Goal: Information Seeking & Learning: Learn about a topic

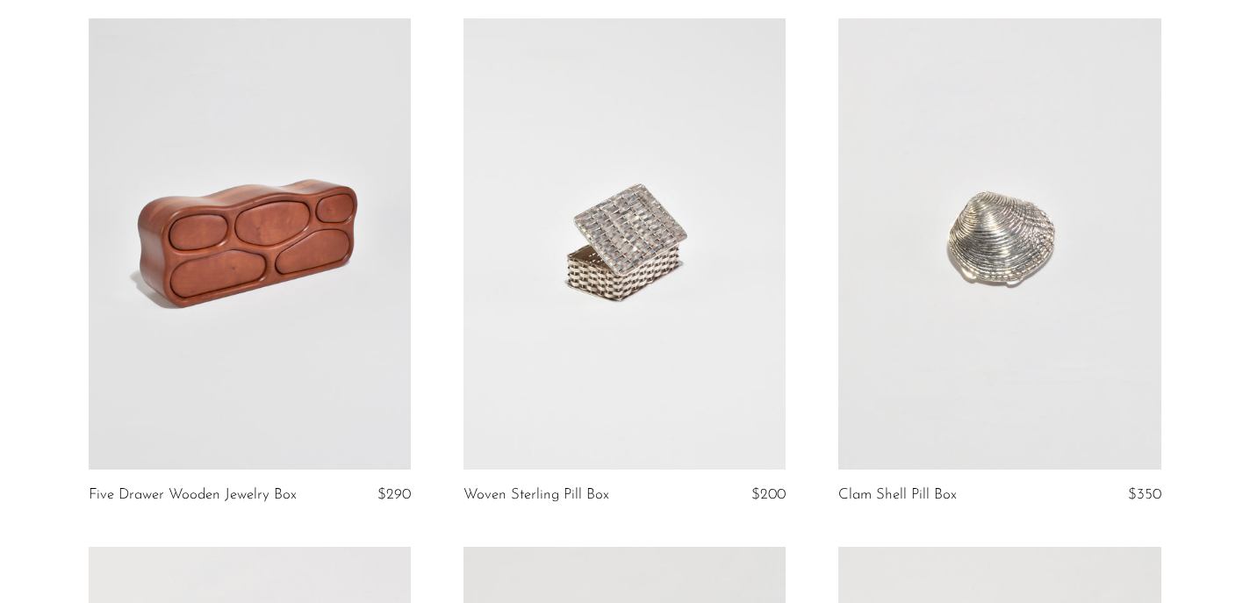
scroll to position [145, 0]
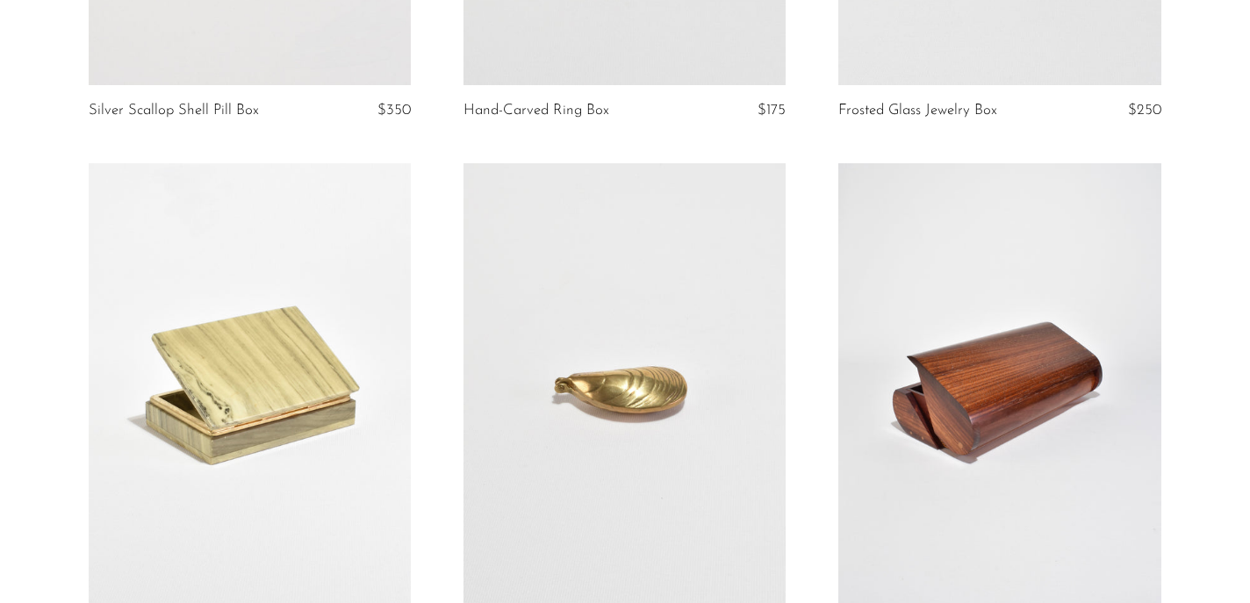
scroll to position [0, 0]
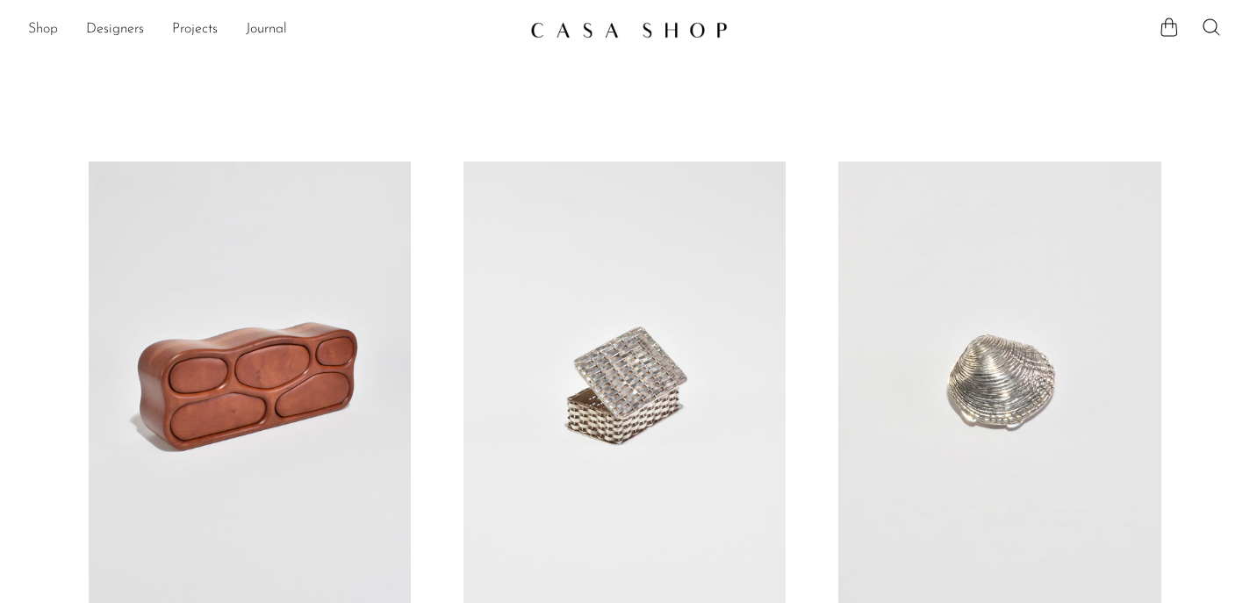
click at [42, 32] on link "Shop" at bounding box center [43, 29] width 30 height 23
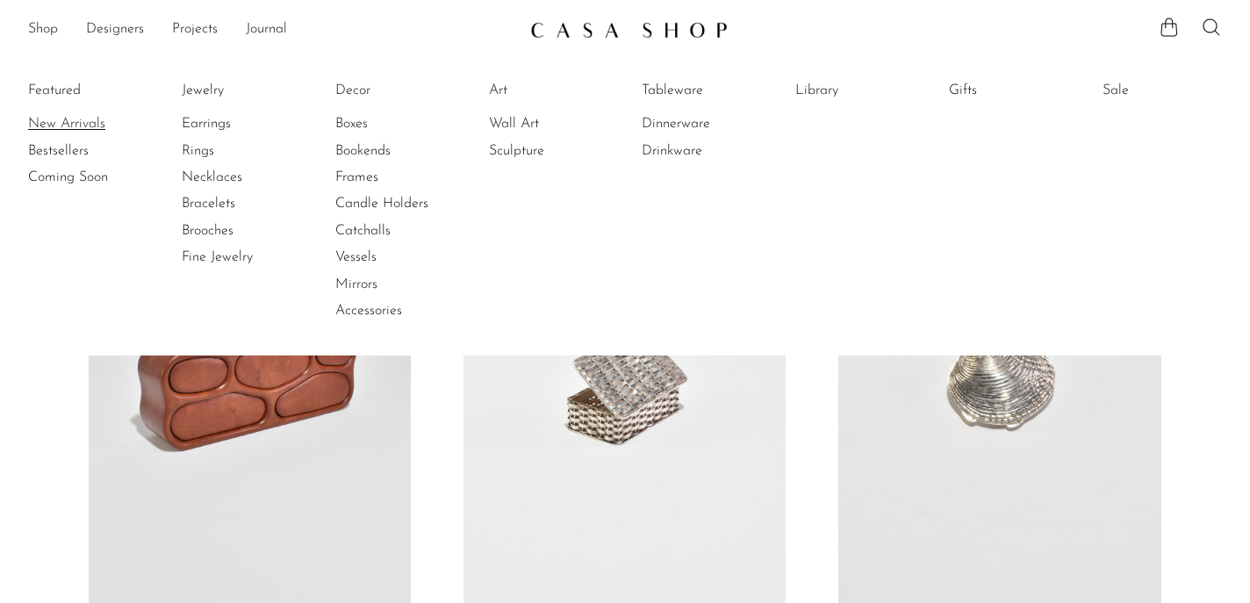
click at [62, 123] on link "New Arrivals" at bounding box center [94, 123] width 132 height 19
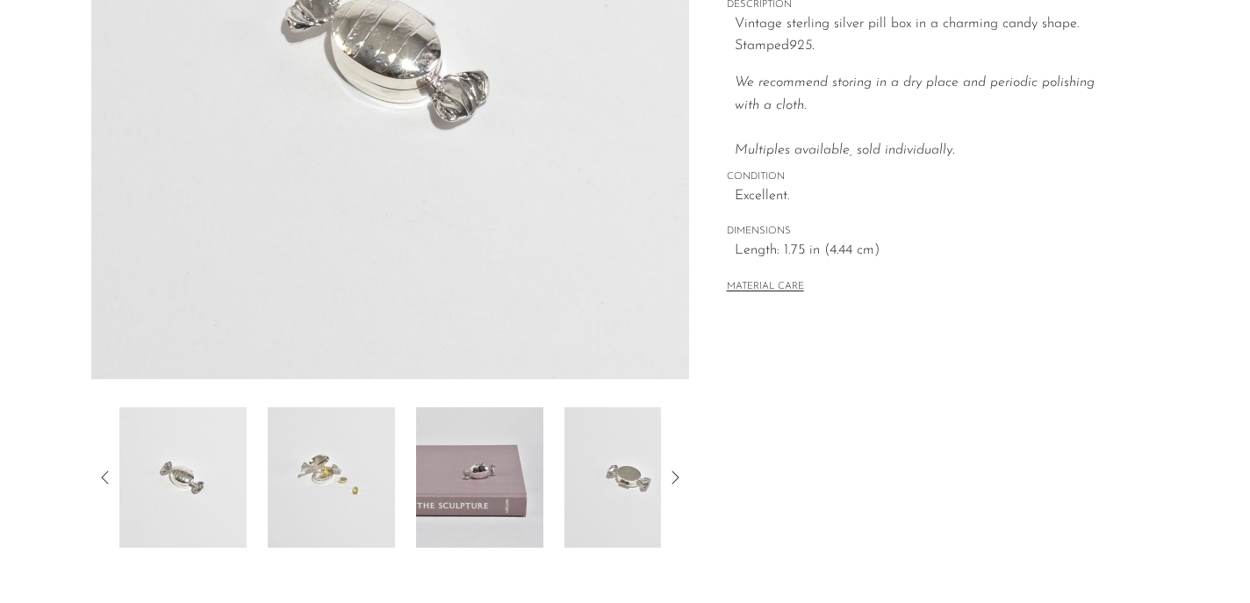
scroll to position [374, 0]
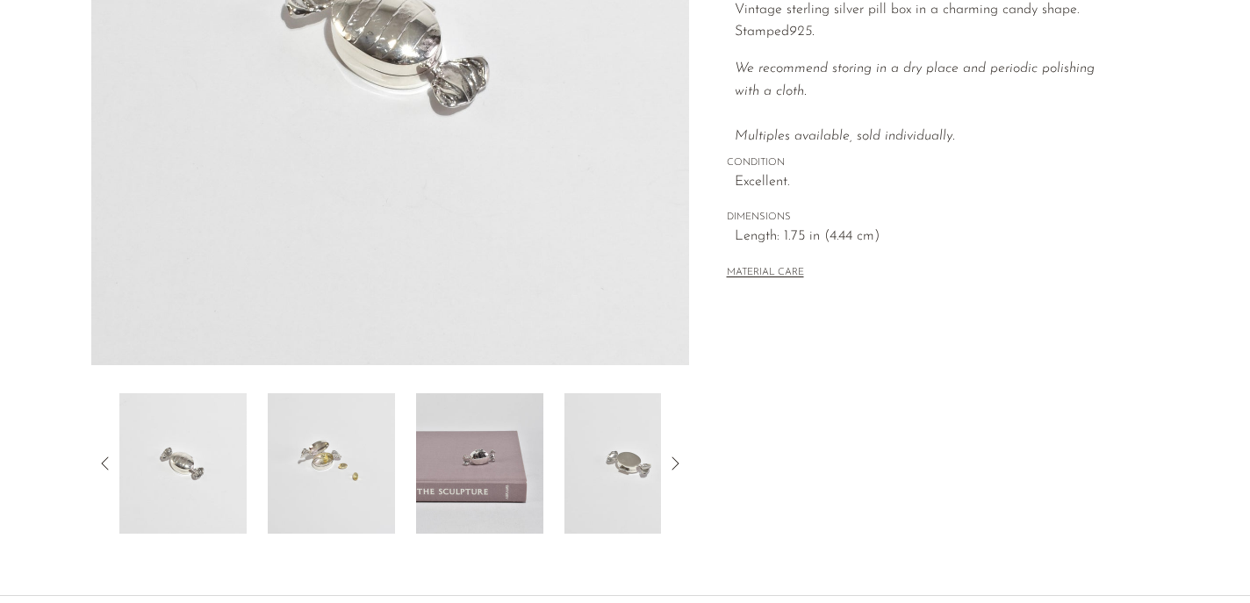
click at [303, 464] on img at bounding box center [331, 463] width 127 height 140
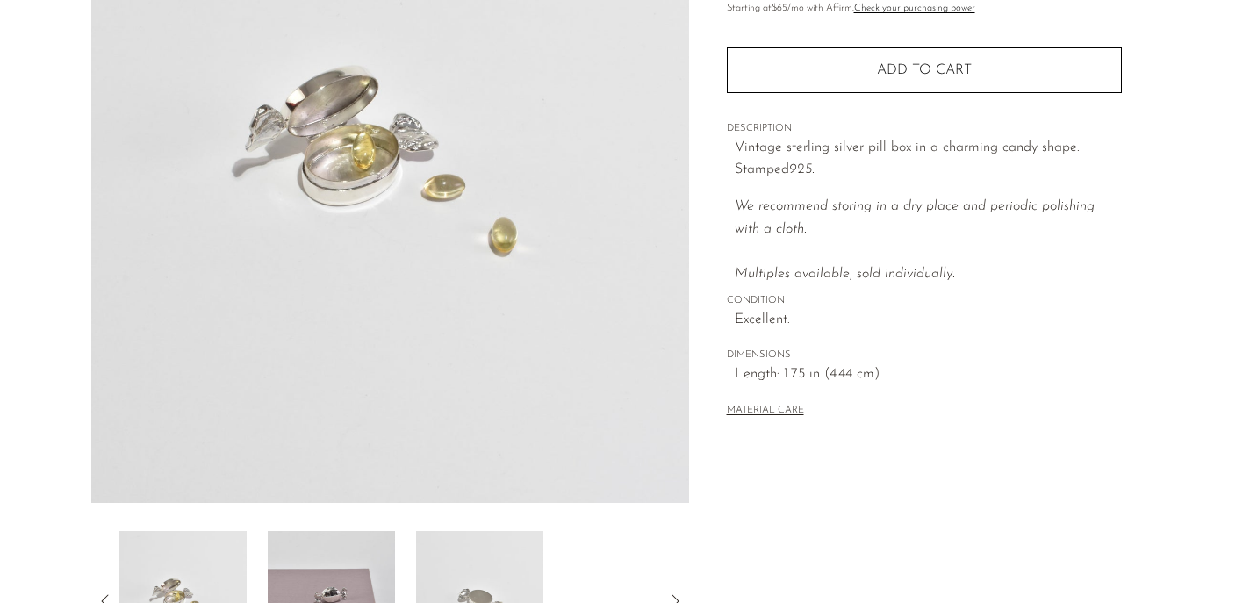
scroll to position [266, 0]
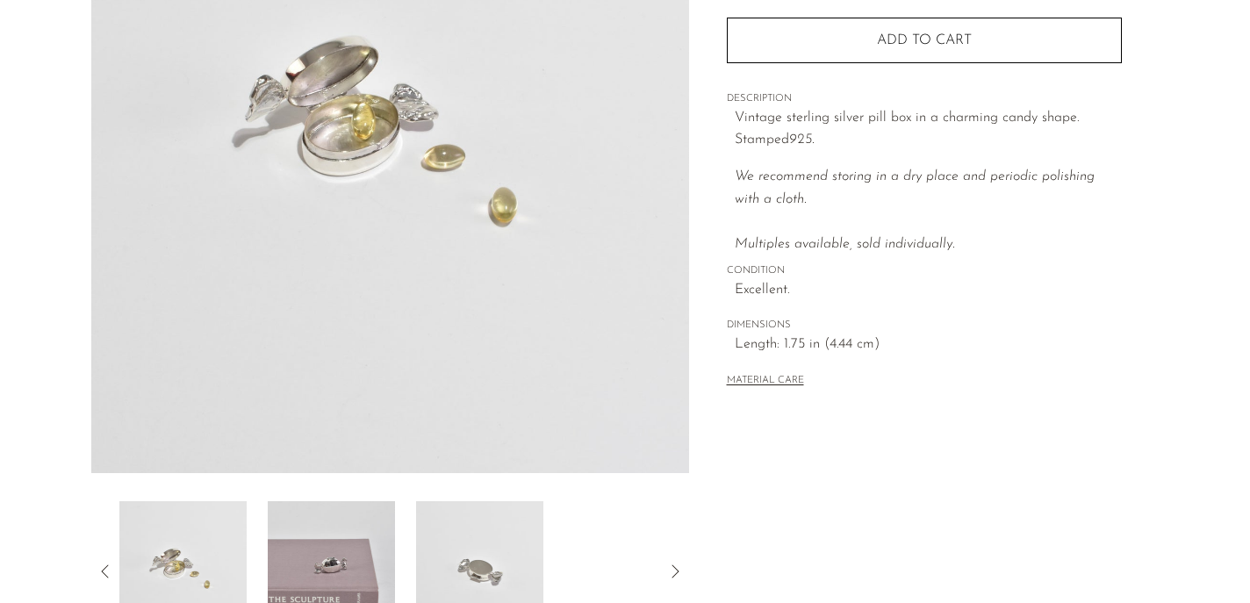
click at [196, 557] on img at bounding box center [182, 571] width 127 height 140
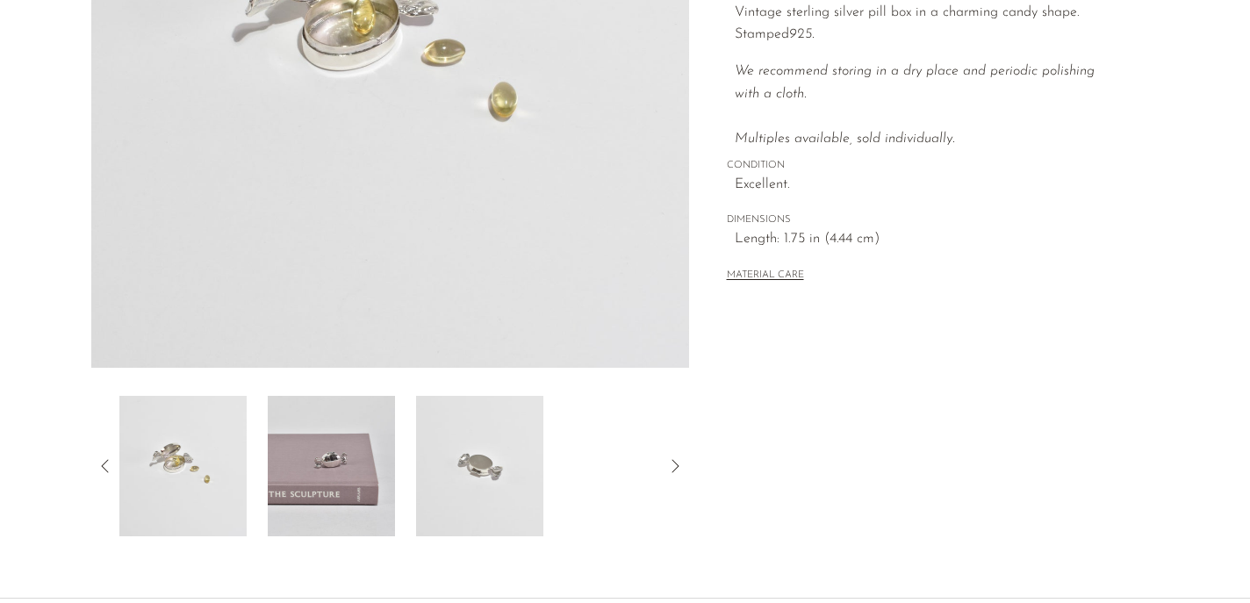
scroll to position [368, 0]
click at [490, 461] on img at bounding box center [479, 470] width 127 height 140
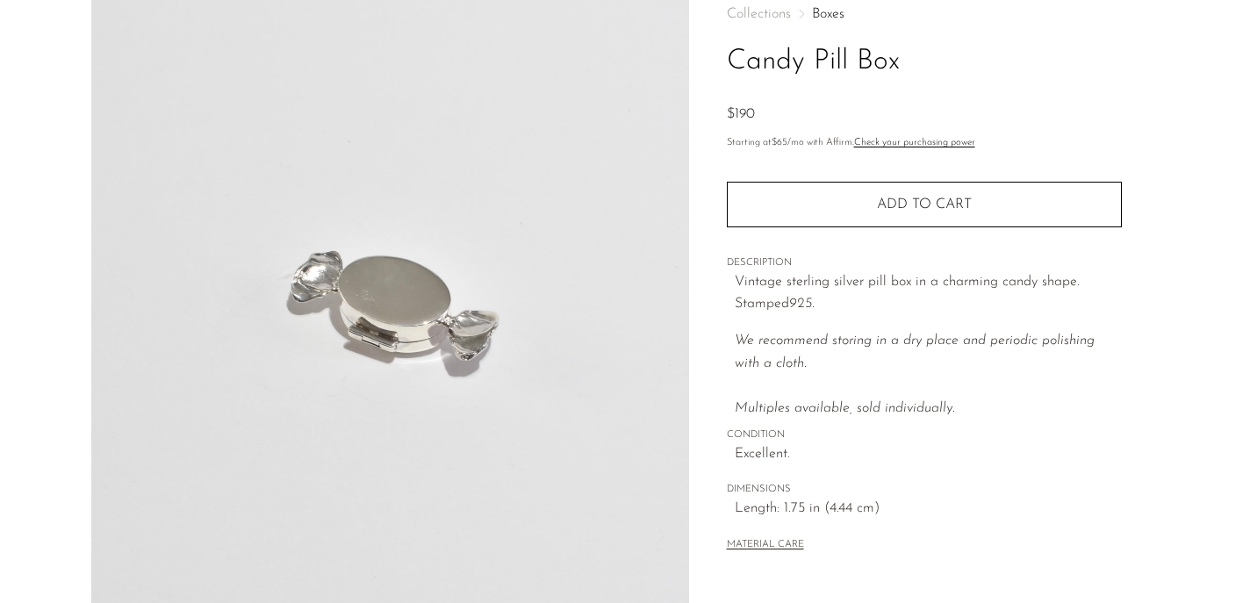
scroll to position [540, 0]
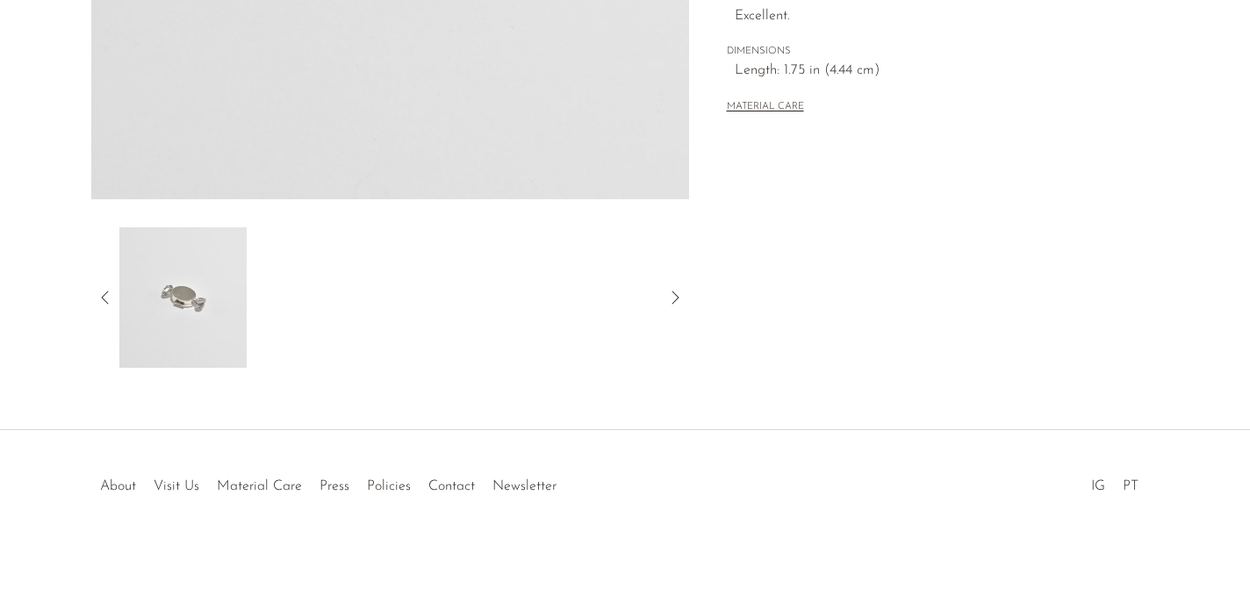
click at [107, 299] on icon at bounding box center [105, 297] width 21 height 21
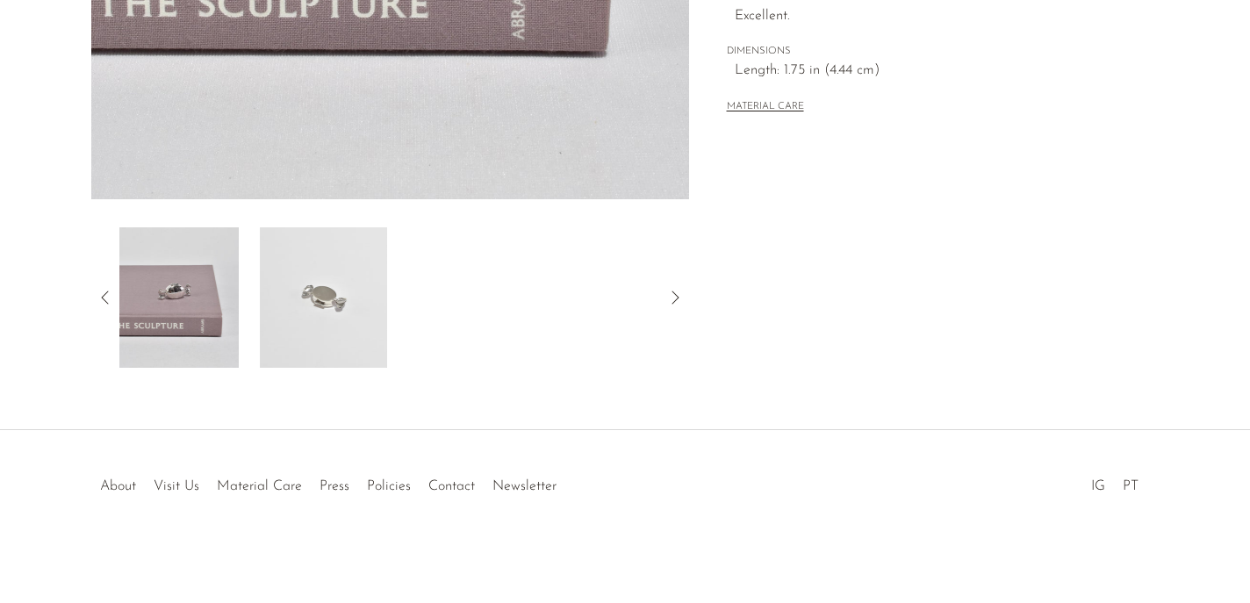
click at [107, 299] on icon at bounding box center [105, 297] width 21 height 21
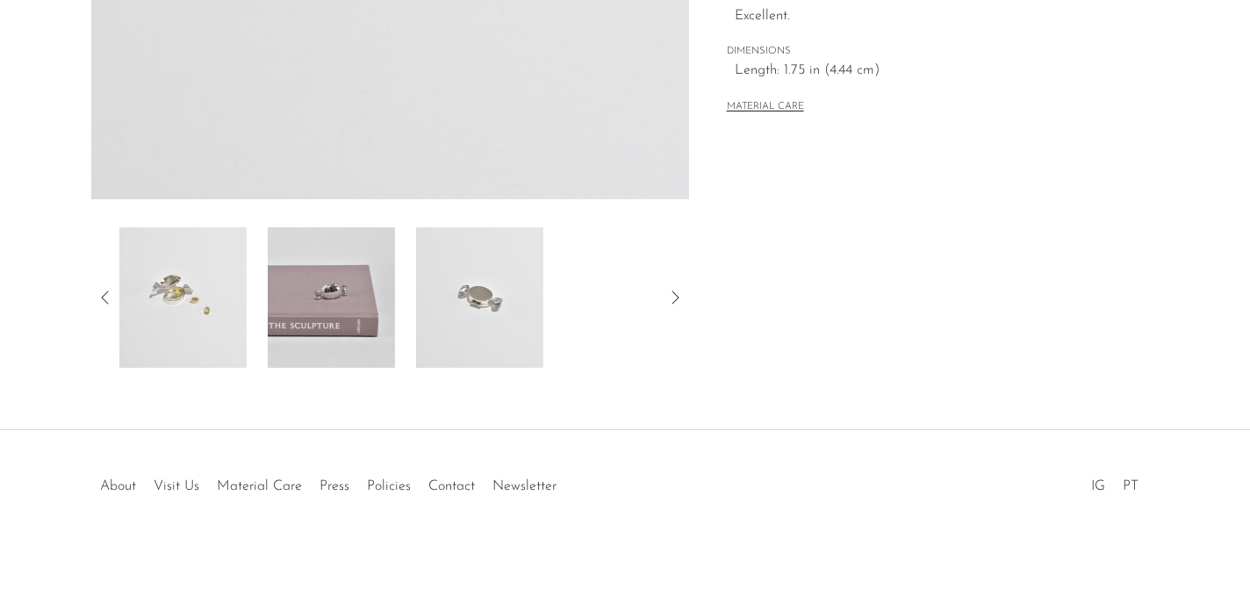
click at [313, 294] on img at bounding box center [331, 297] width 127 height 140
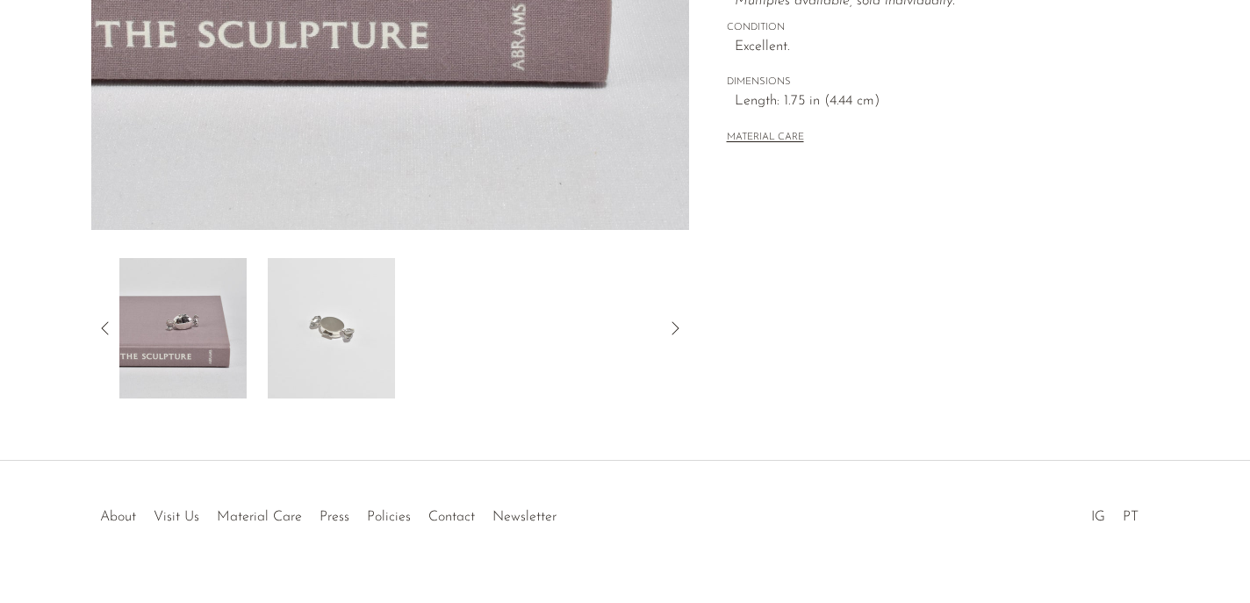
scroll to position [508, 0]
click at [97, 333] on icon at bounding box center [105, 329] width 21 height 21
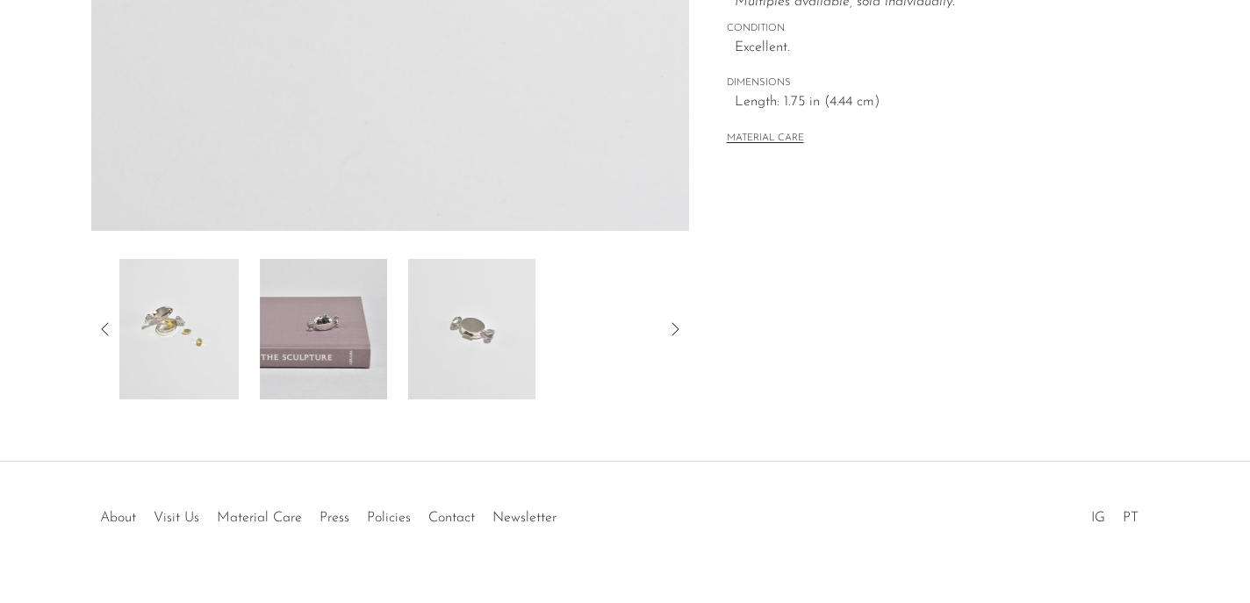
click at [97, 333] on icon at bounding box center [105, 329] width 21 height 21
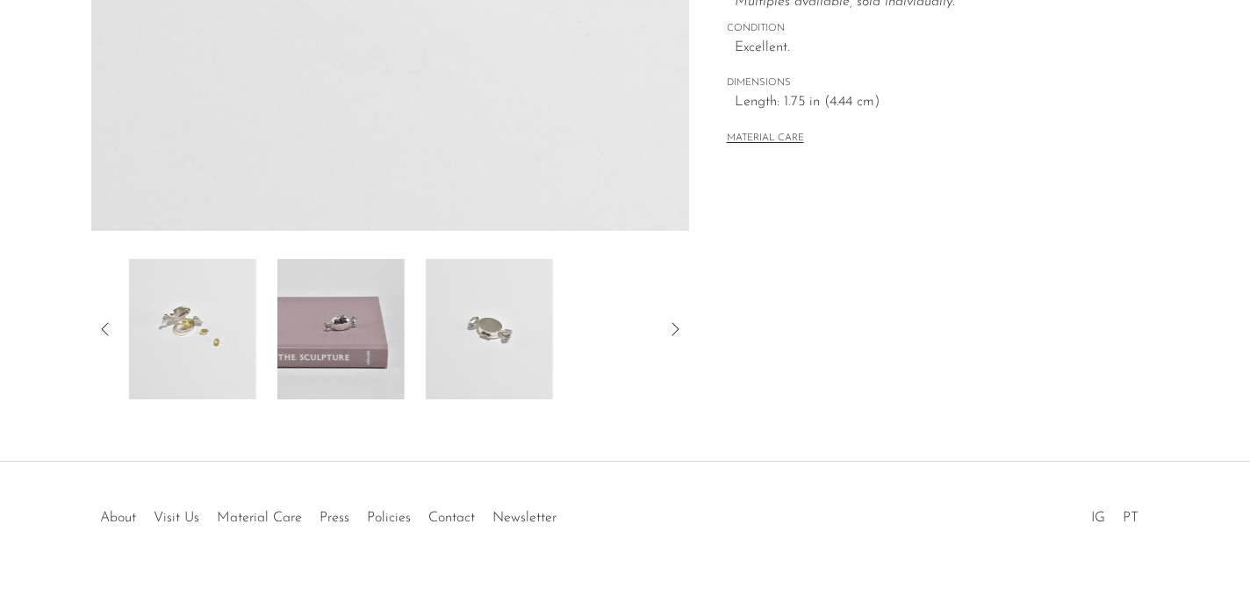
click at [97, 333] on icon at bounding box center [105, 329] width 21 height 21
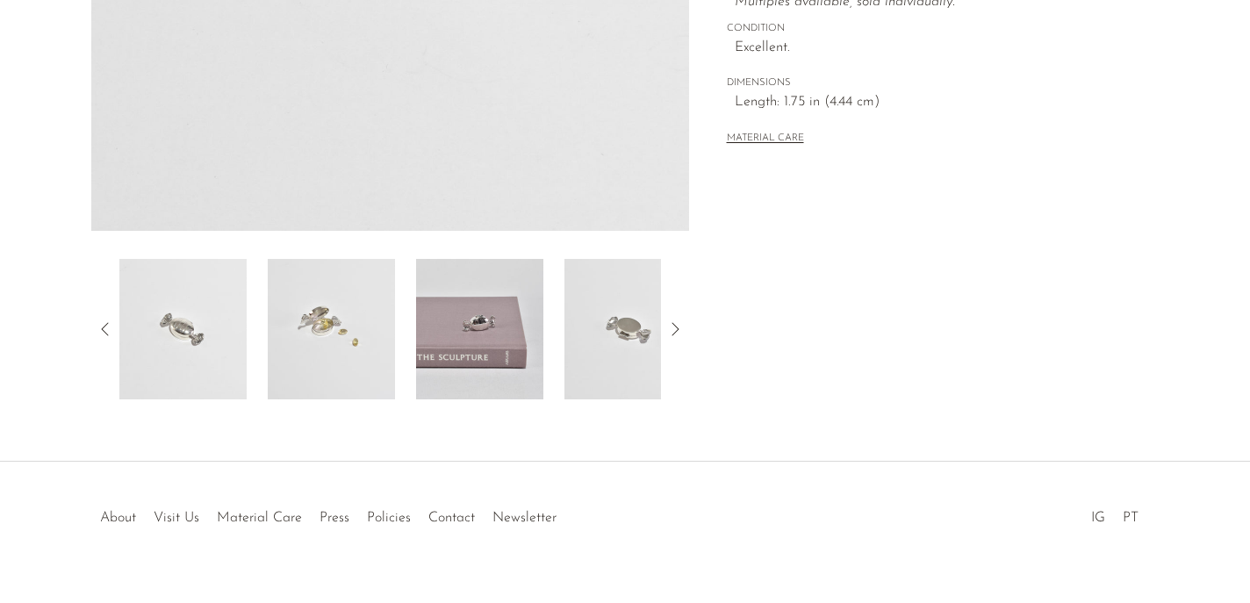
click at [176, 356] on img at bounding box center [182, 329] width 127 height 140
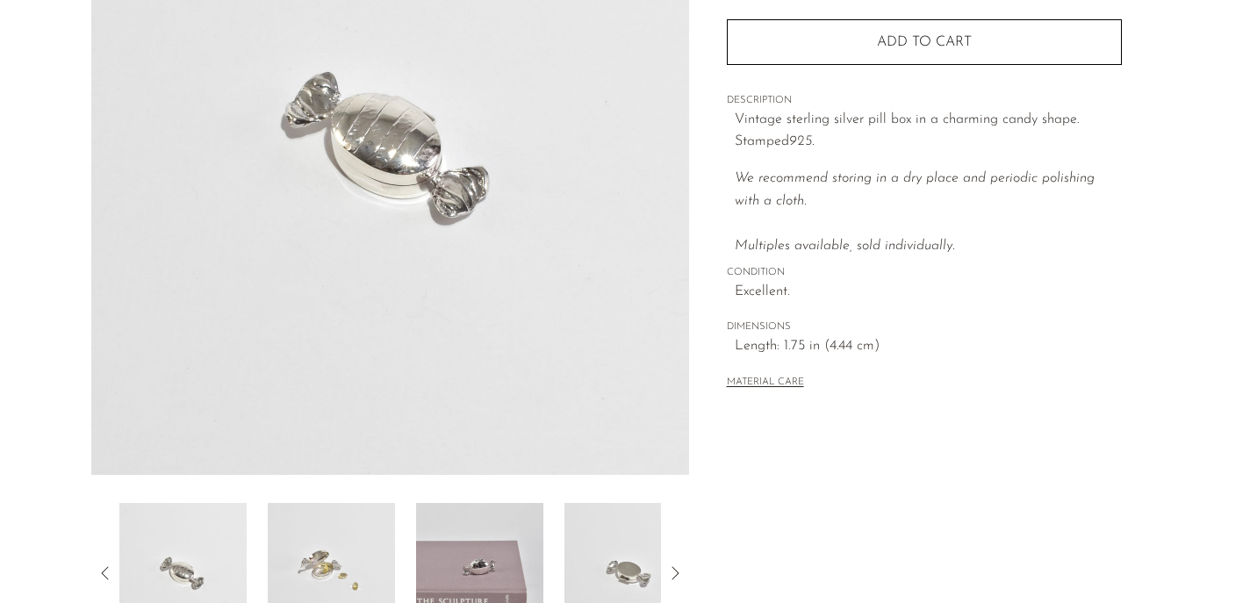
scroll to position [262, 0]
click at [43, 516] on section "Candy Pill Box $190" at bounding box center [625, 232] width 1250 height 827
click at [157, 558] on img at bounding box center [182, 576] width 127 height 140
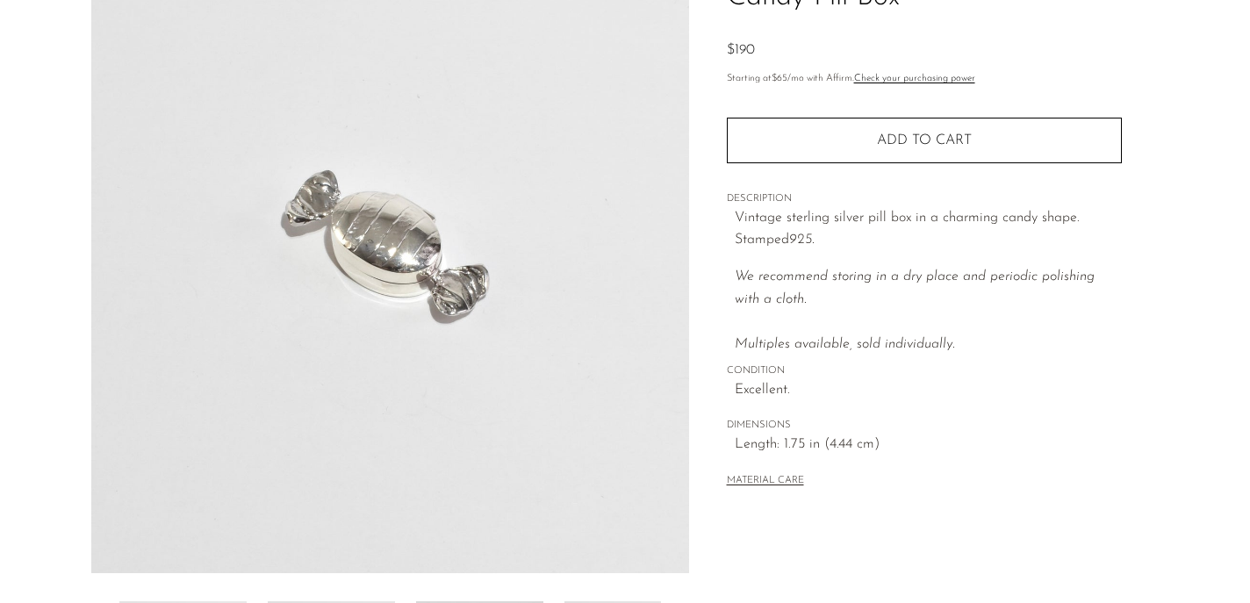
scroll to position [164, 0]
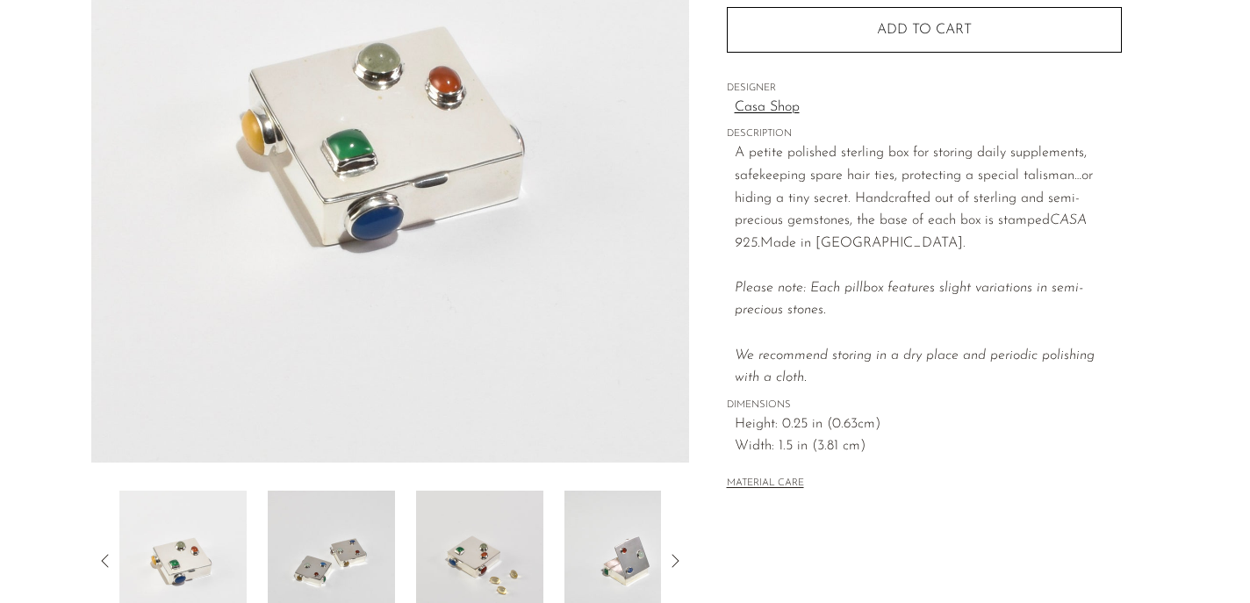
scroll to position [299, 0]
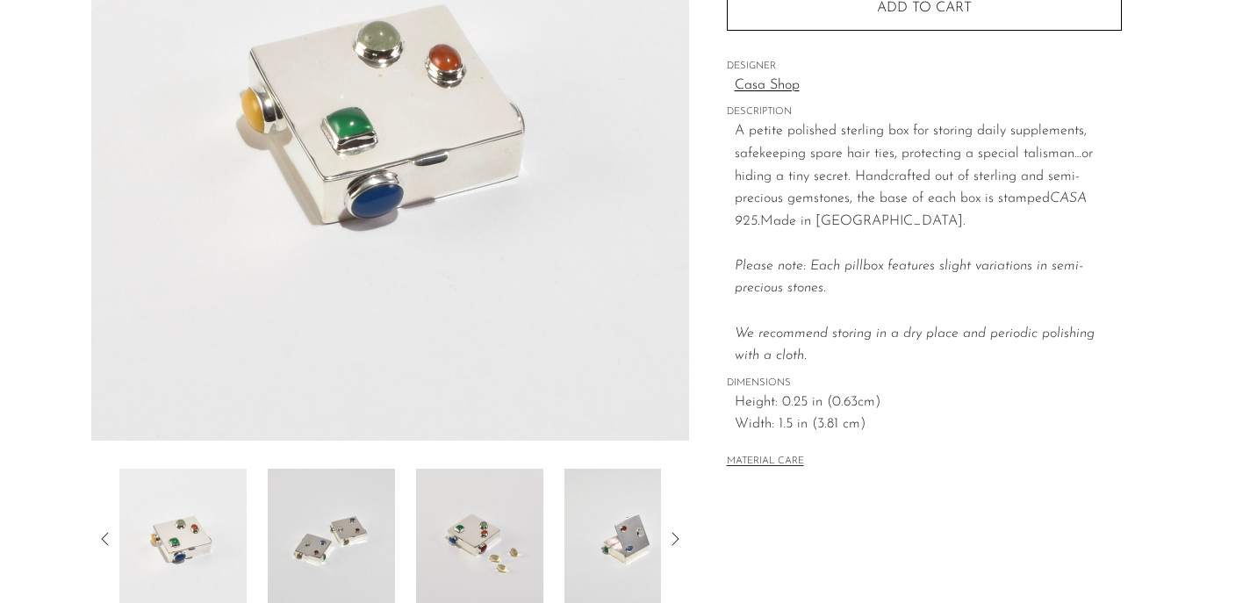
click at [307, 549] on img at bounding box center [331, 539] width 127 height 140
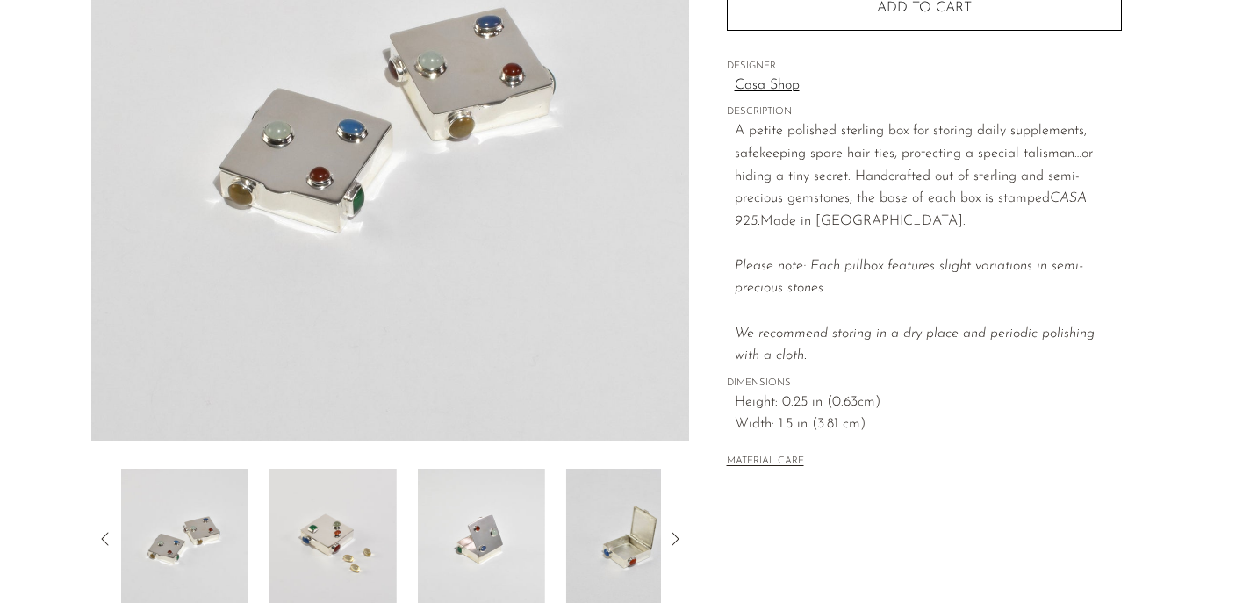
click at [472, 513] on img at bounding box center [481, 539] width 127 height 140
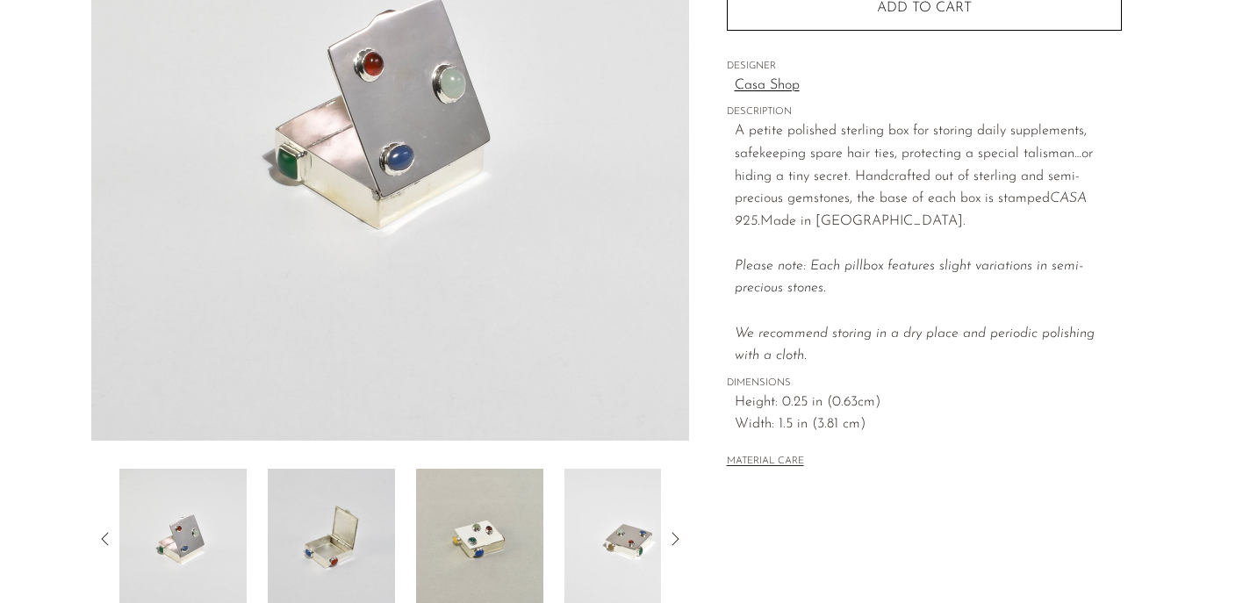
click at [377, 542] on img at bounding box center [331, 539] width 127 height 140
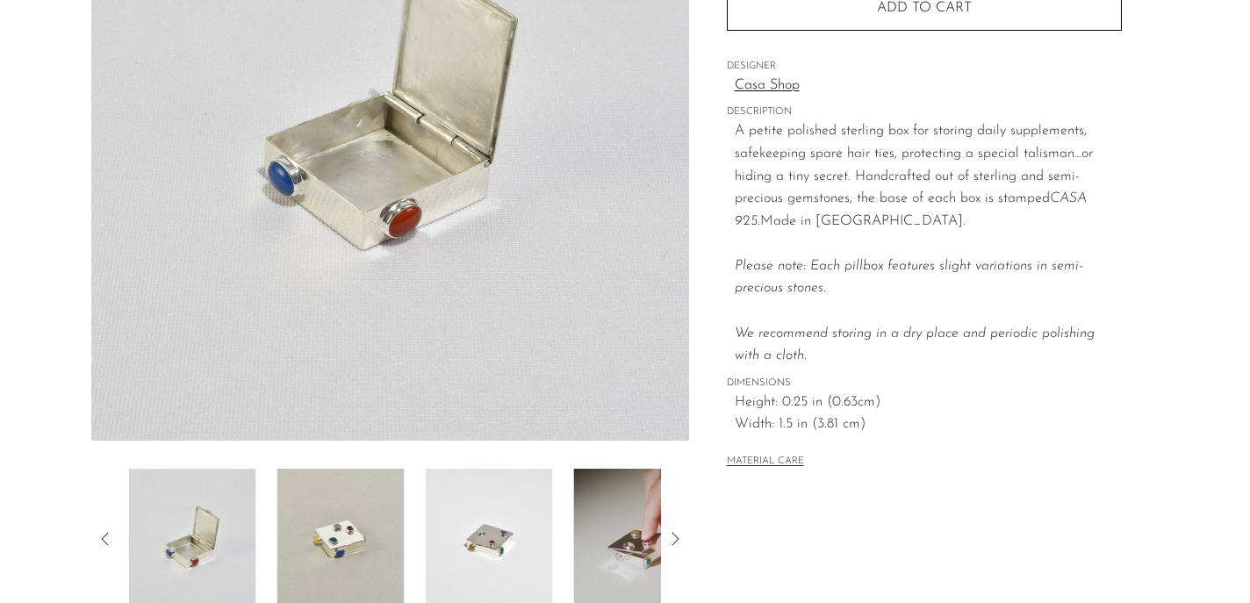
click at [377, 542] on img at bounding box center [340, 539] width 127 height 140
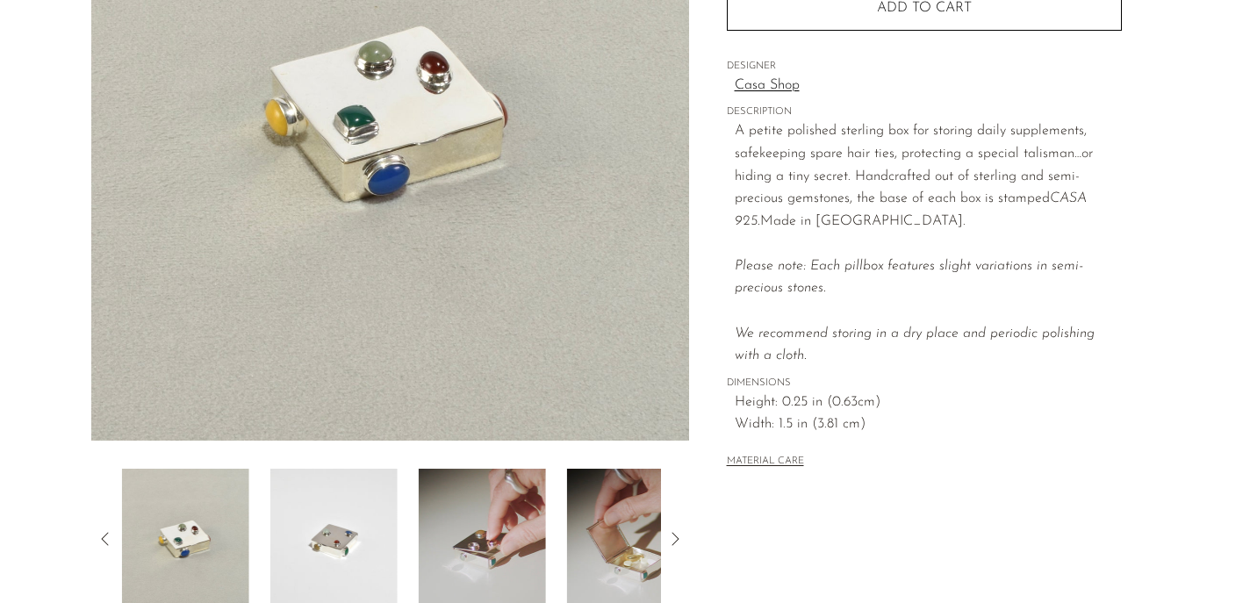
click at [385, 542] on img at bounding box center [333, 539] width 127 height 140
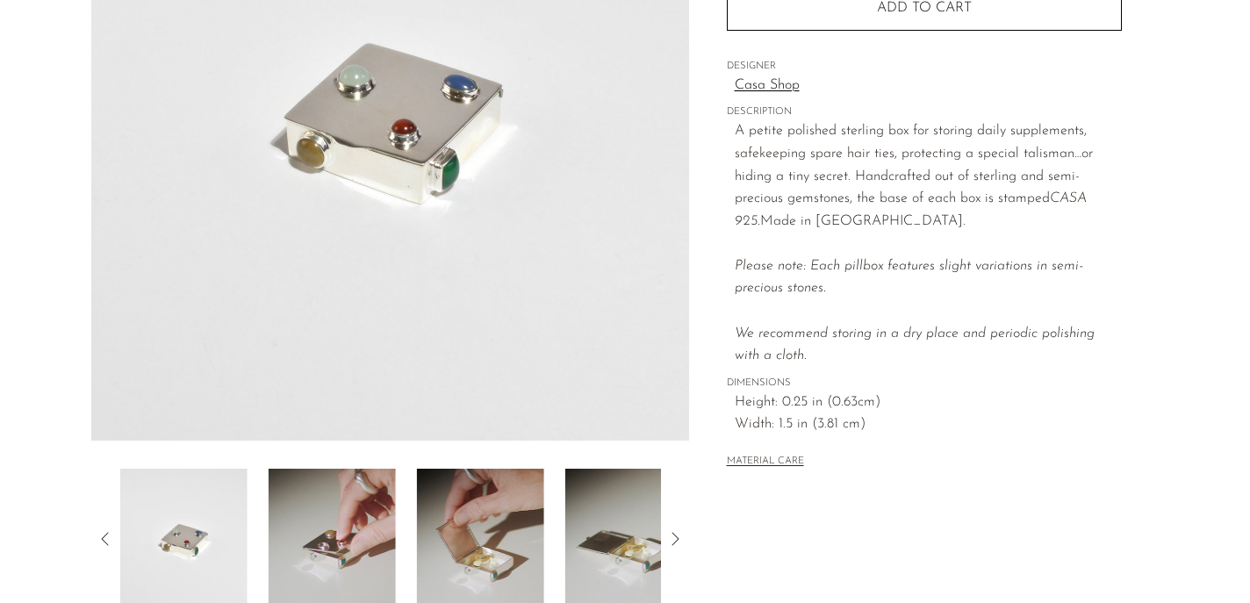
click at [385, 542] on img at bounding box center [332, 539] width 127 height 140
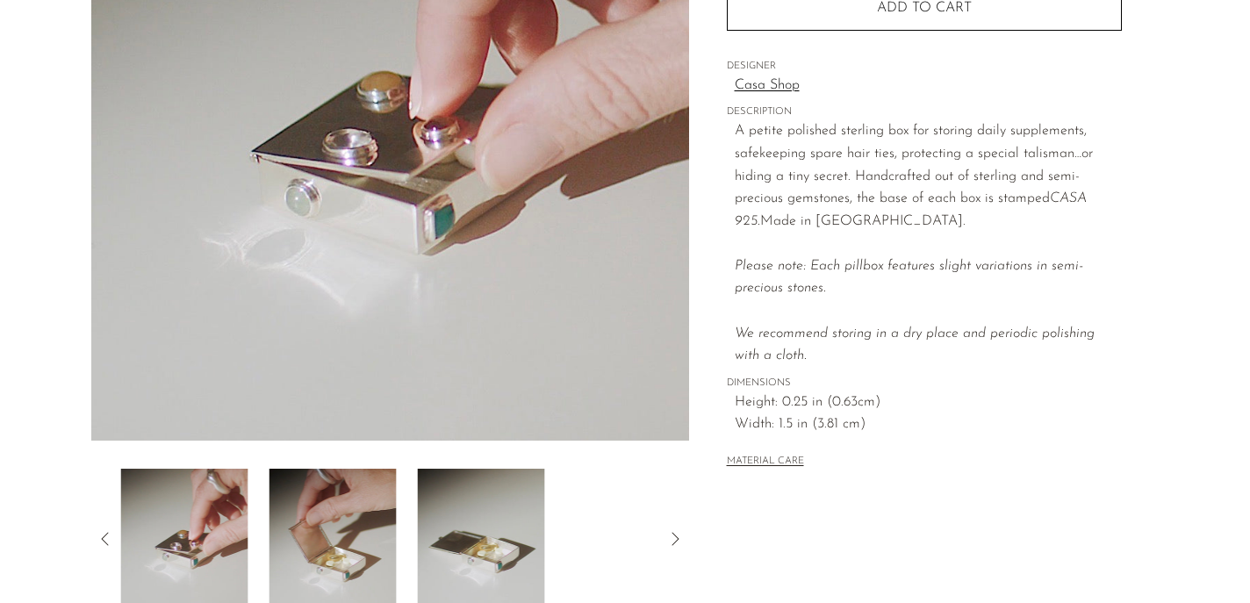
click at [385, 542] on img at bounding box center [333, 539] width 127 height 140
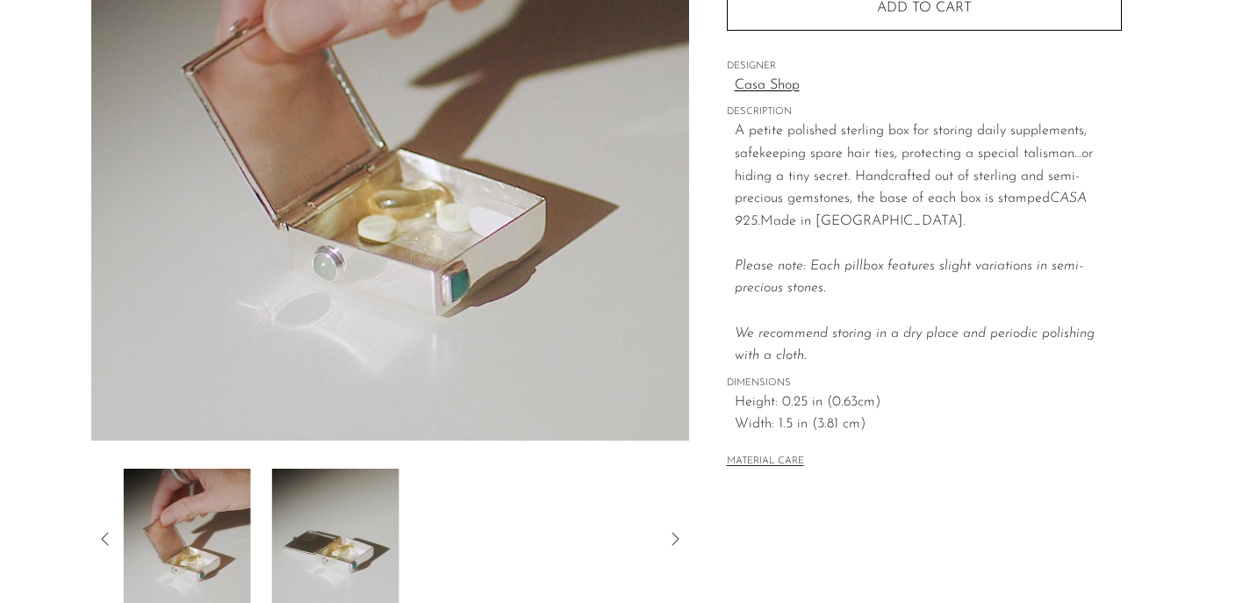
click at [385, 542] on img at bounding box center [335, 539] width 127 height 140
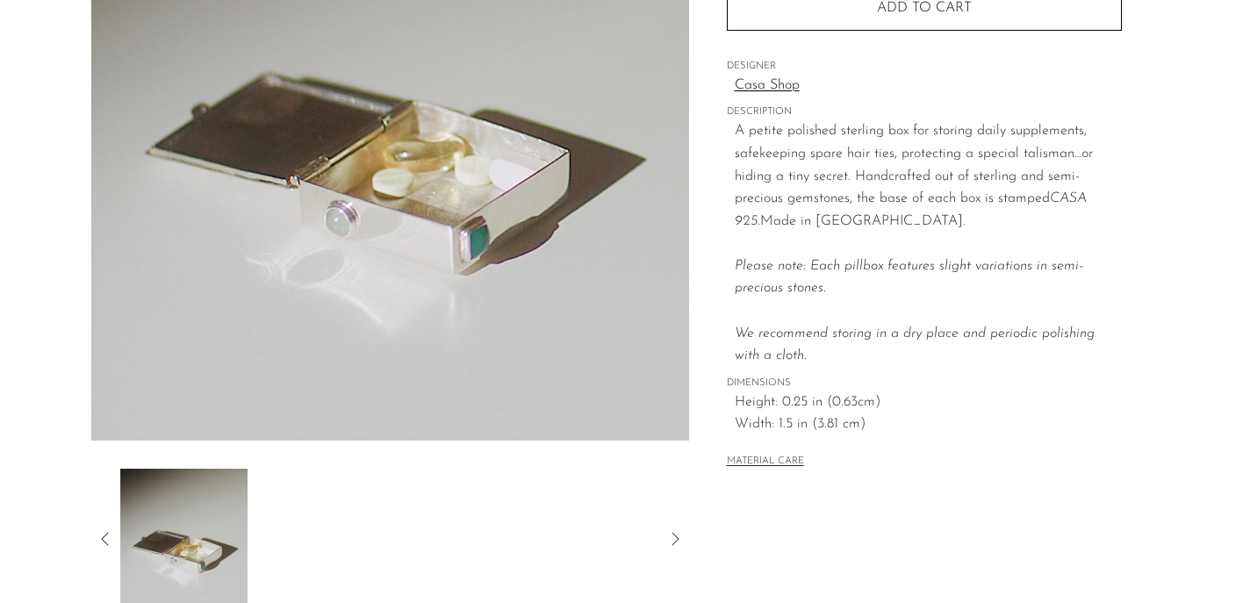
scroll to position [0, 0]
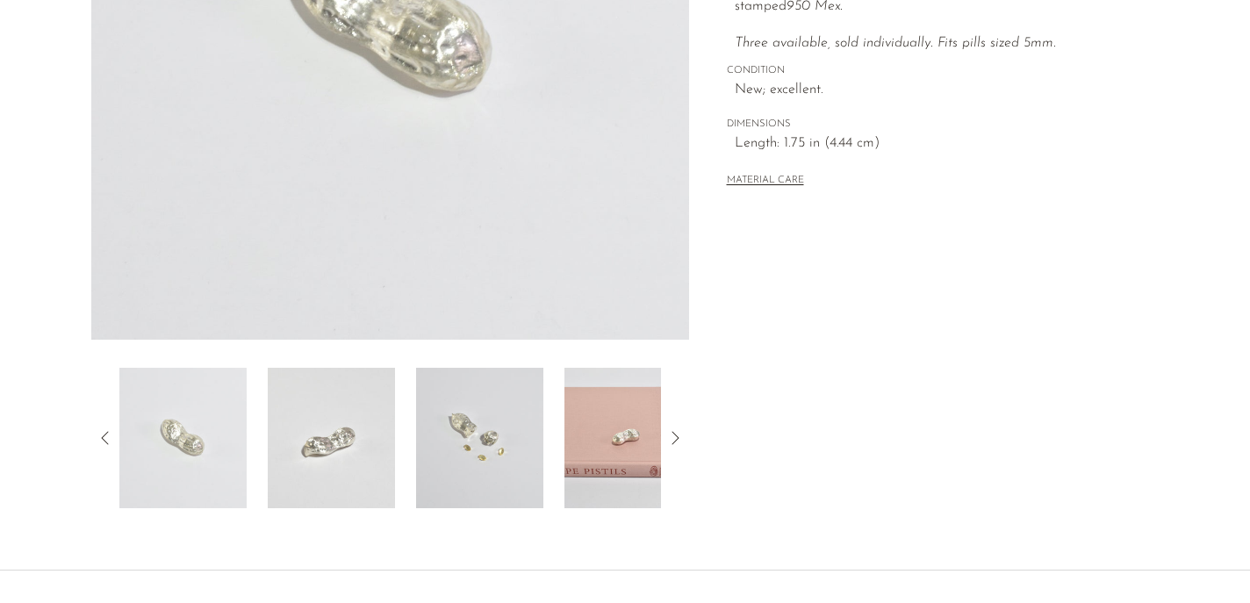
scroll to position [428, 0]
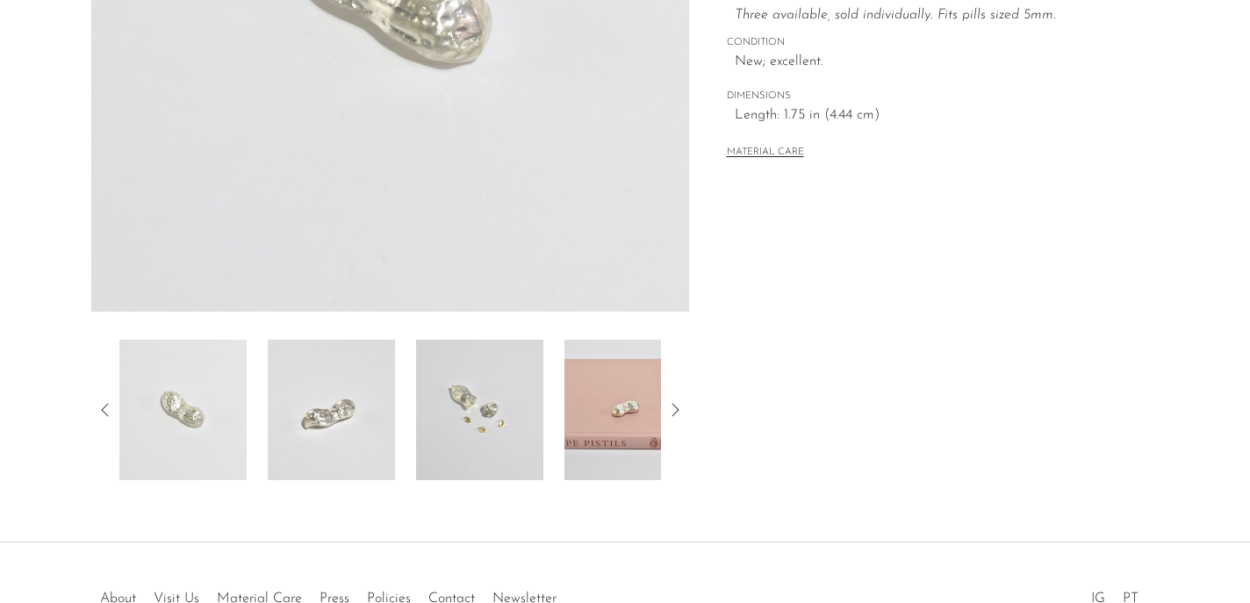
click at [491, 395] on img at bounding box center [479, 410] width 127 height 140
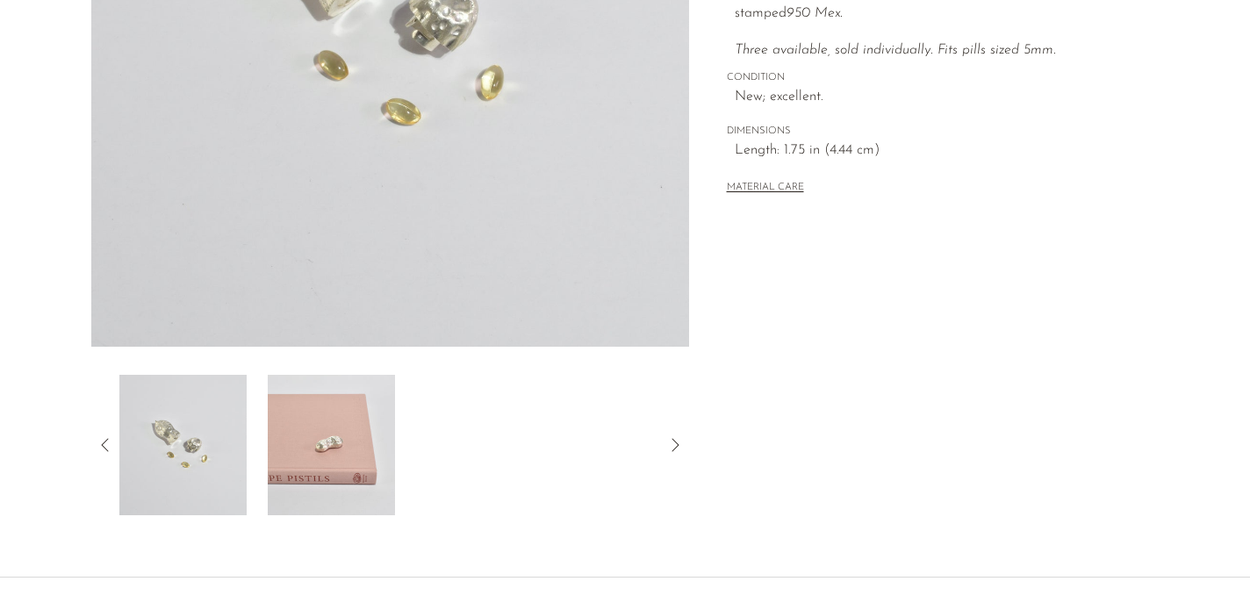
scroll to position [386, 0]
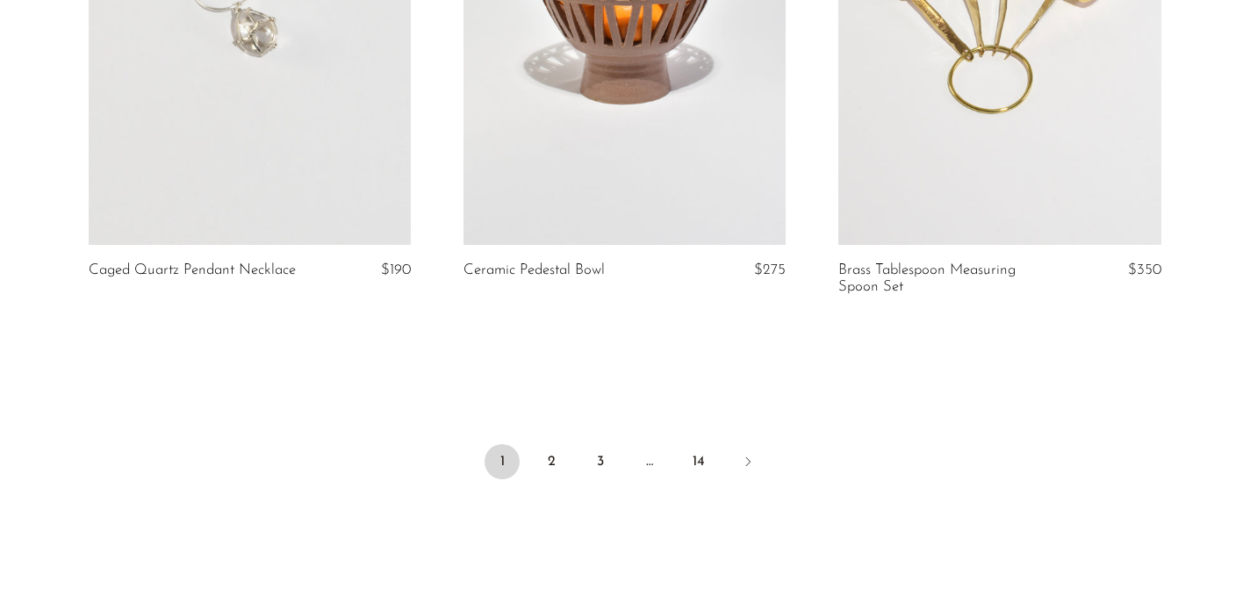
scroll to position [6380, 0]
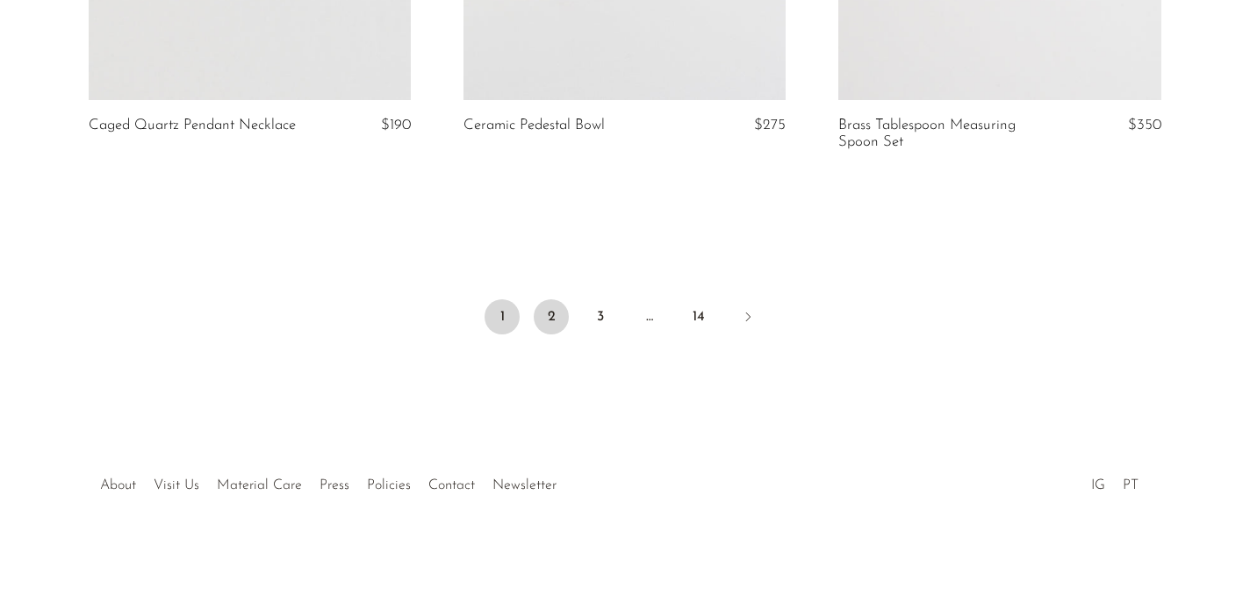
click at [544, 314] on link "2" at bounding box center [551, 316] width 35 height 35
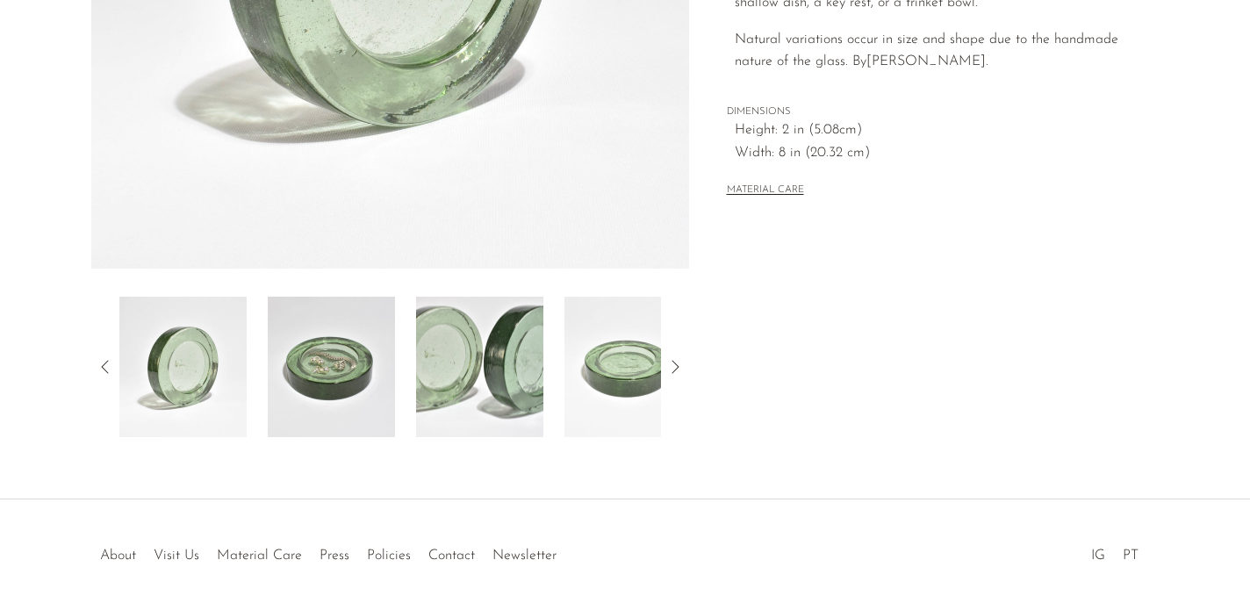
click at [328, 388] on img at bounding box center [331, 367] width 127 height 140
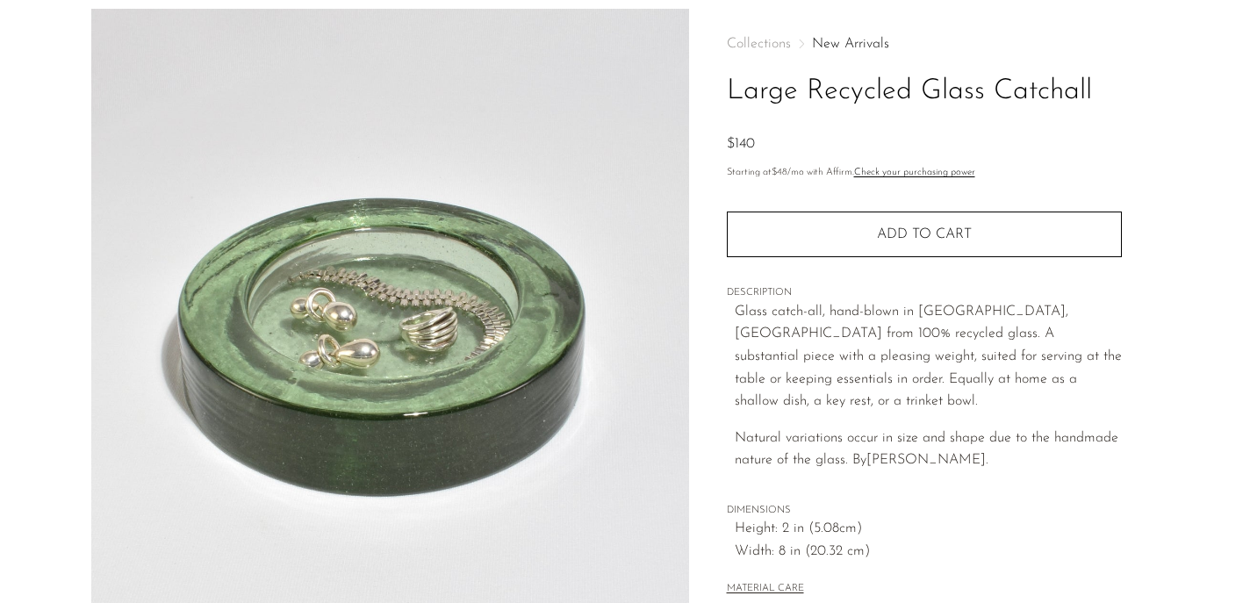
scroll to position [68, 0]
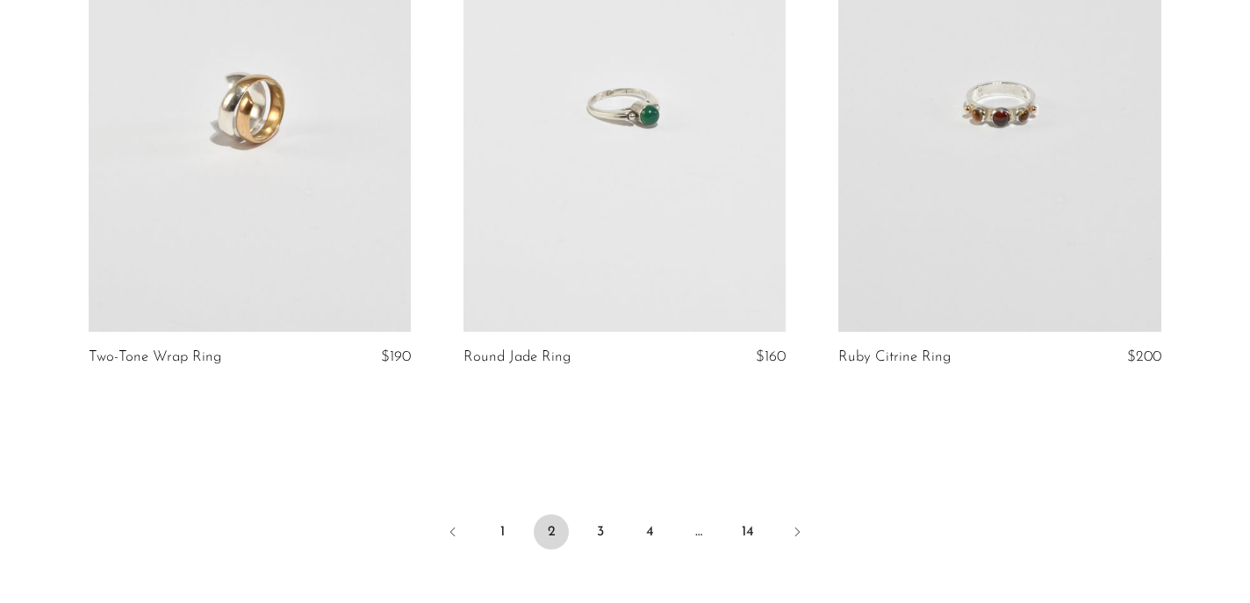
scroll to position [6139, 0]
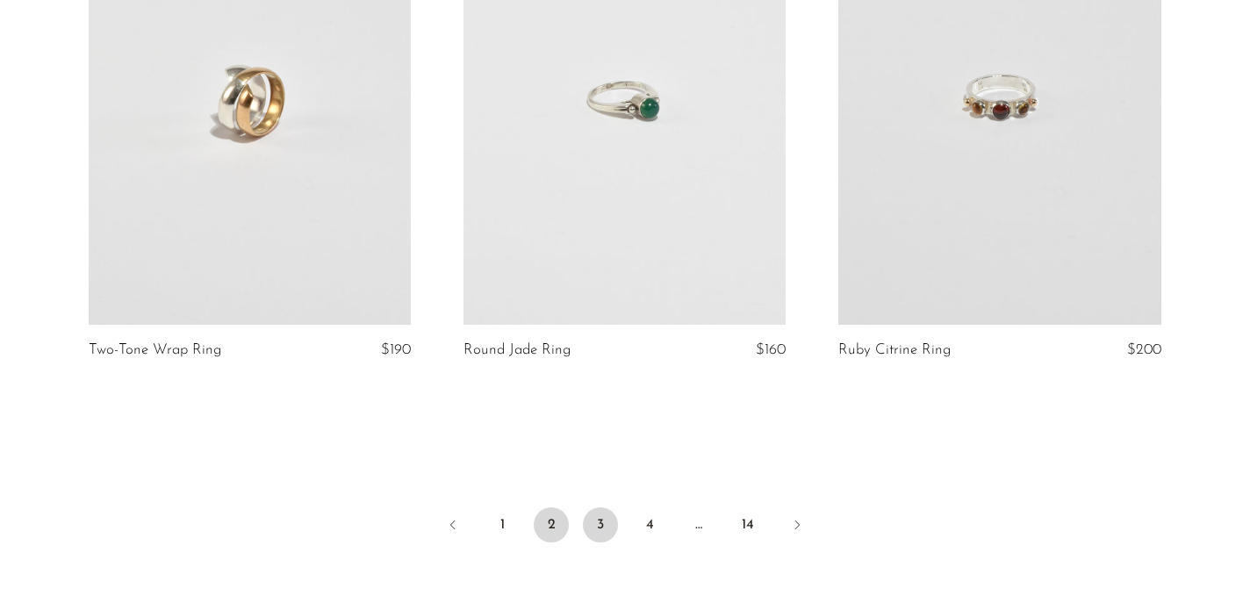
click at [594, 536] on link "3" at bounding box center [600, 525] width 35 height 35
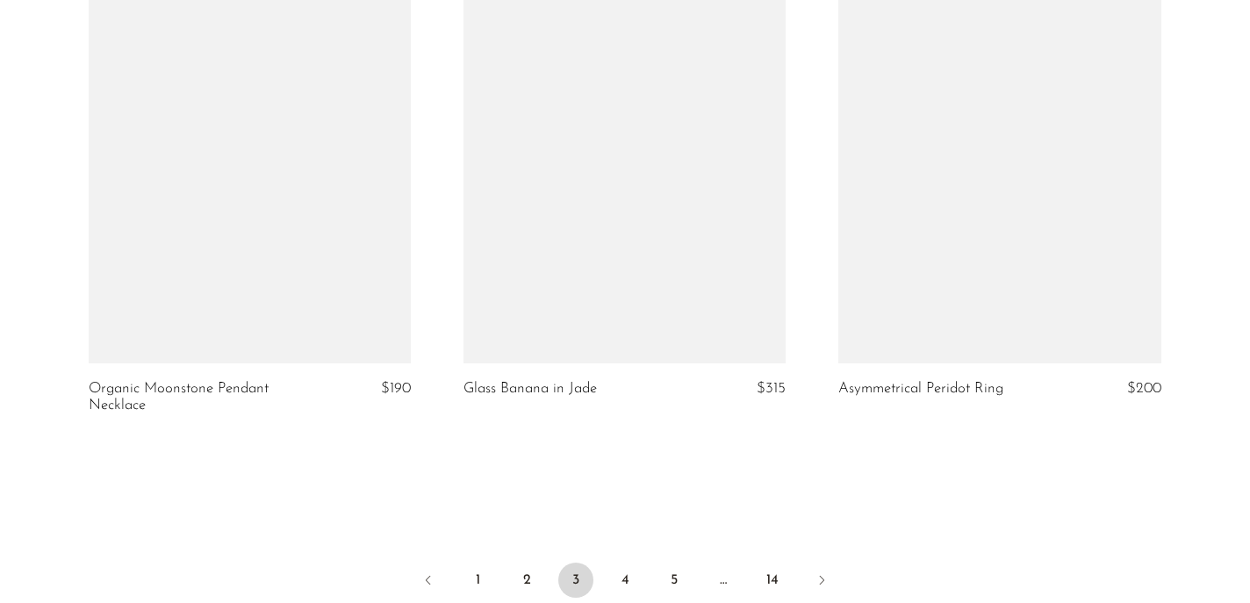
scroll to position [6118, 0]
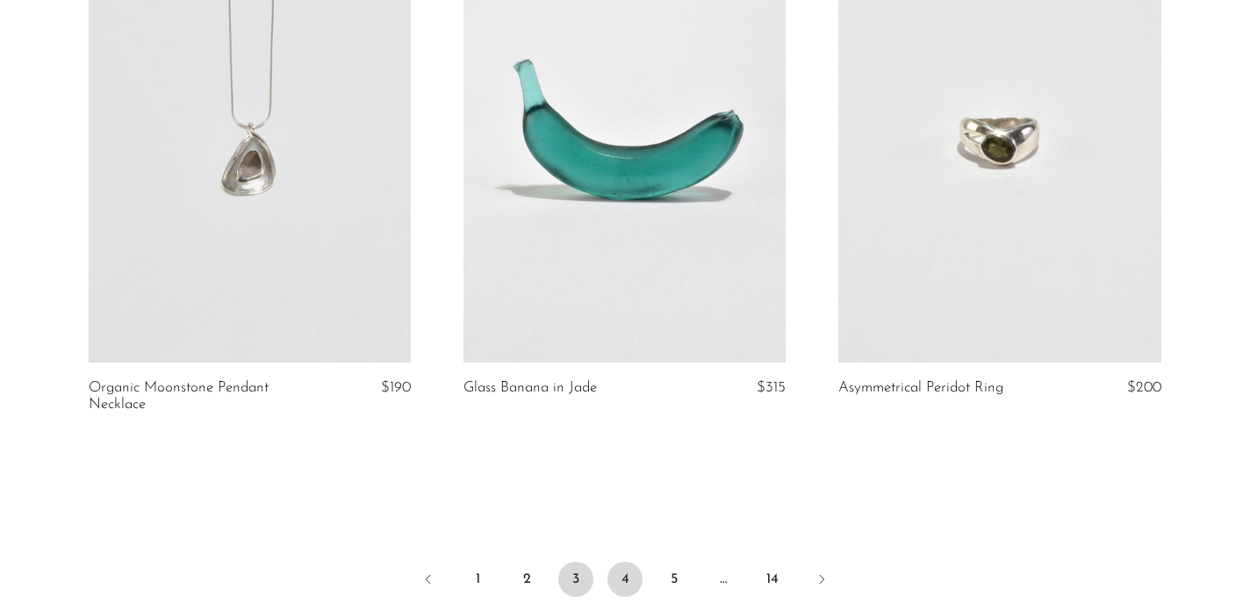
click at [624, 580] on link "4" at bounding box center [625, 579] width 35 height 35
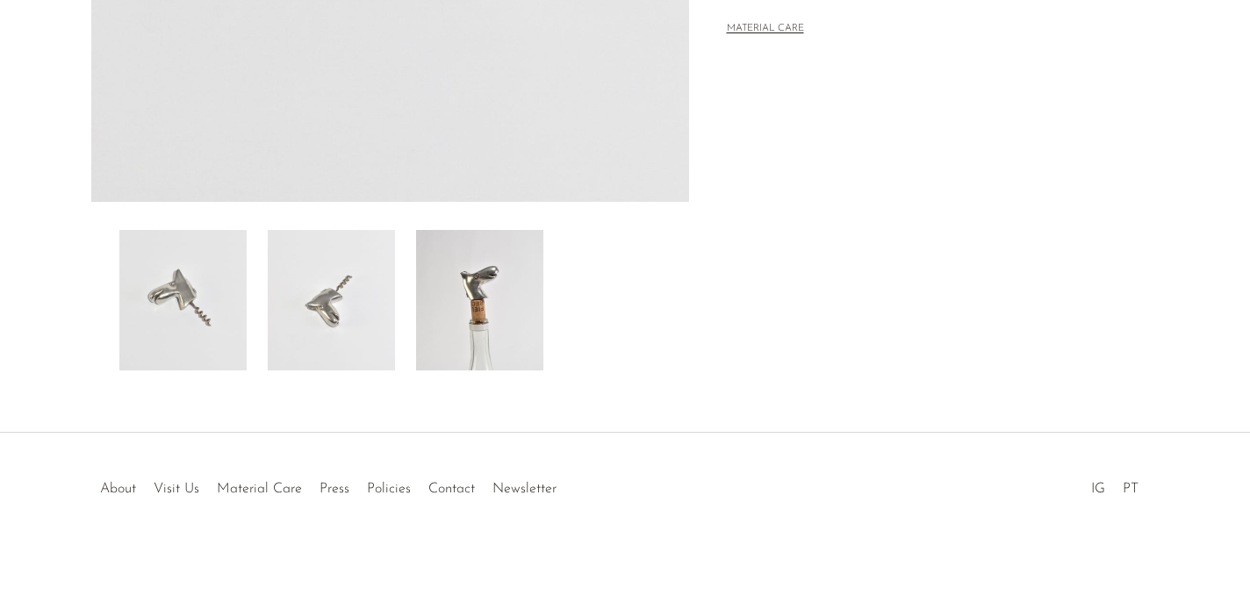
scroll to position [540, 0]
click at [476, 313] on img at bounding box center [479, 297] width 127 height 140
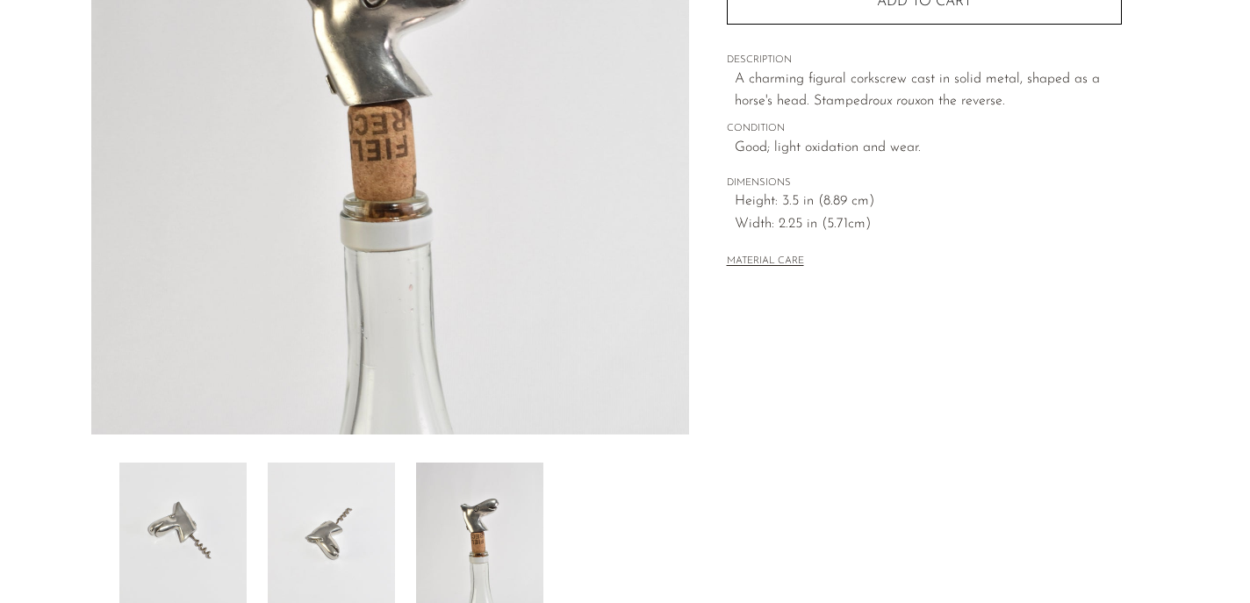
scroll to position [467, 0]
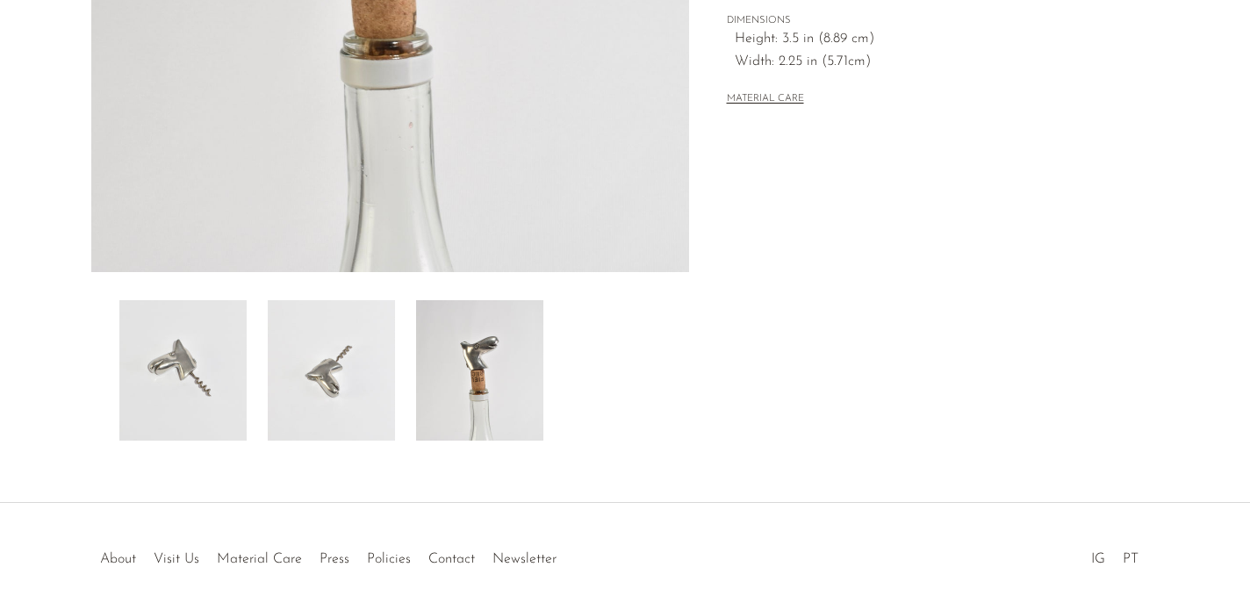
click at [511, 342] on img at bounding box center [479, 370] width 127 height 140
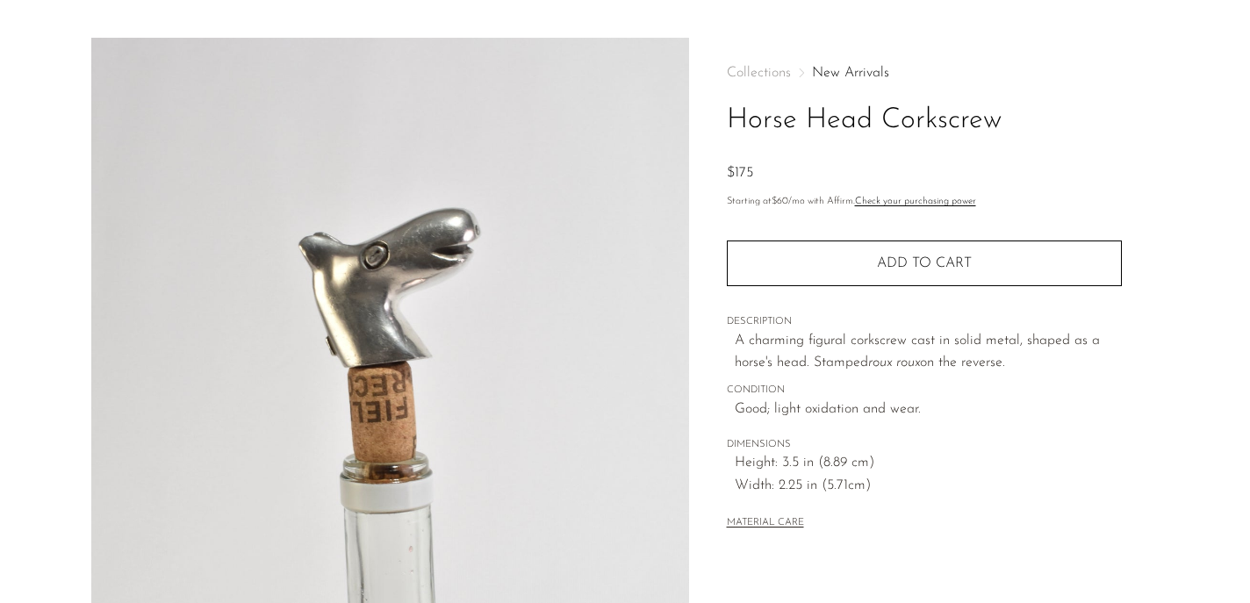
scroll to position [42, 0]
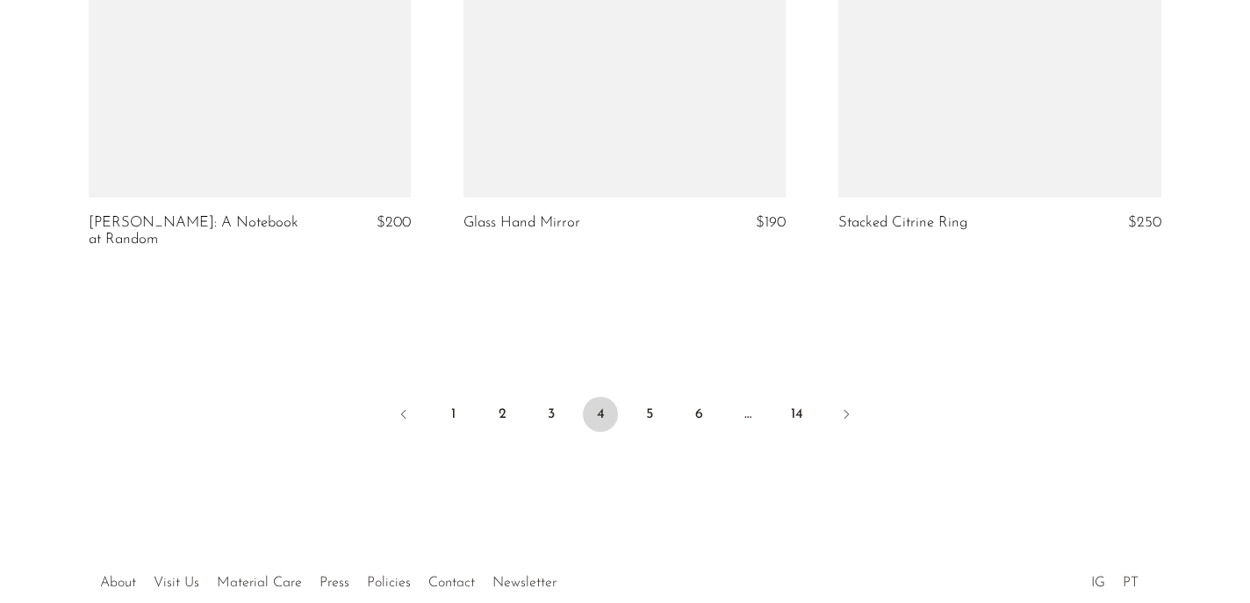
scroll to position [6363, 0]
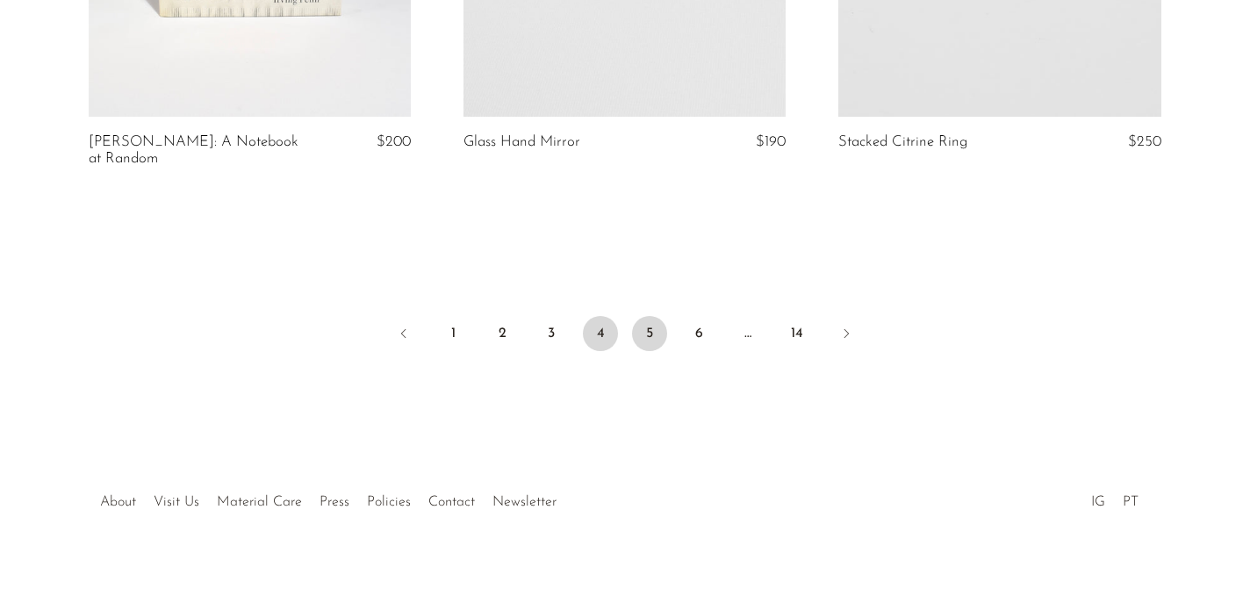
click at [650, 319] on link "5" at bounding box center [649, 333] width 35 height 35
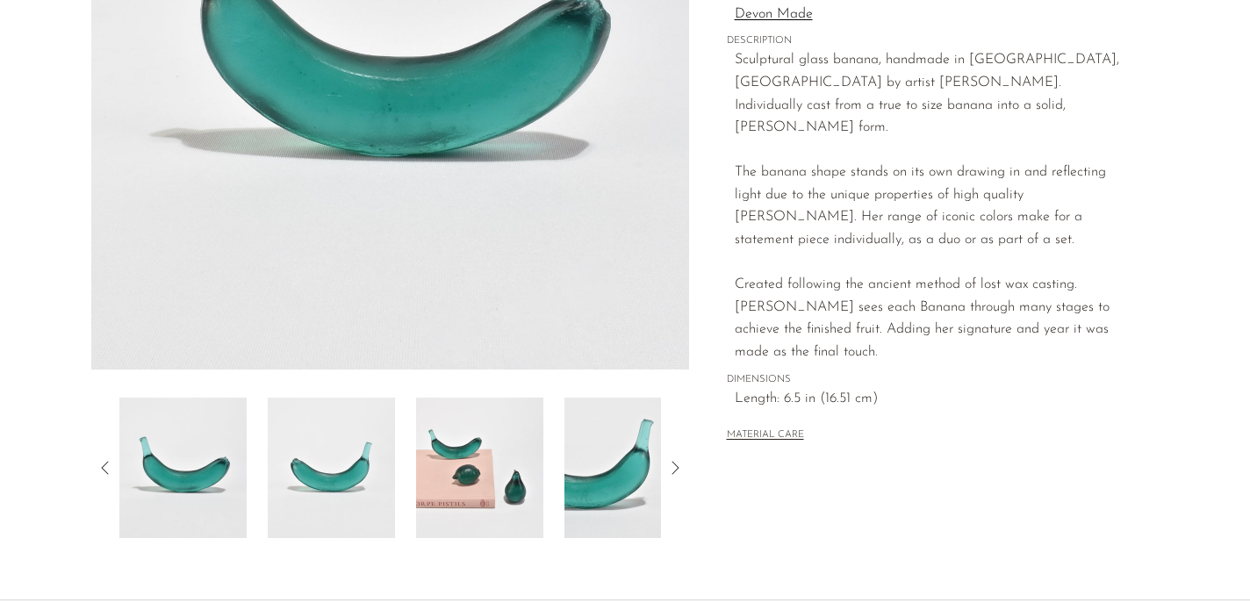
scroll to position [371, 0]
click at [442, 465] on img at bounding box center [479, 467] width 127 height 140
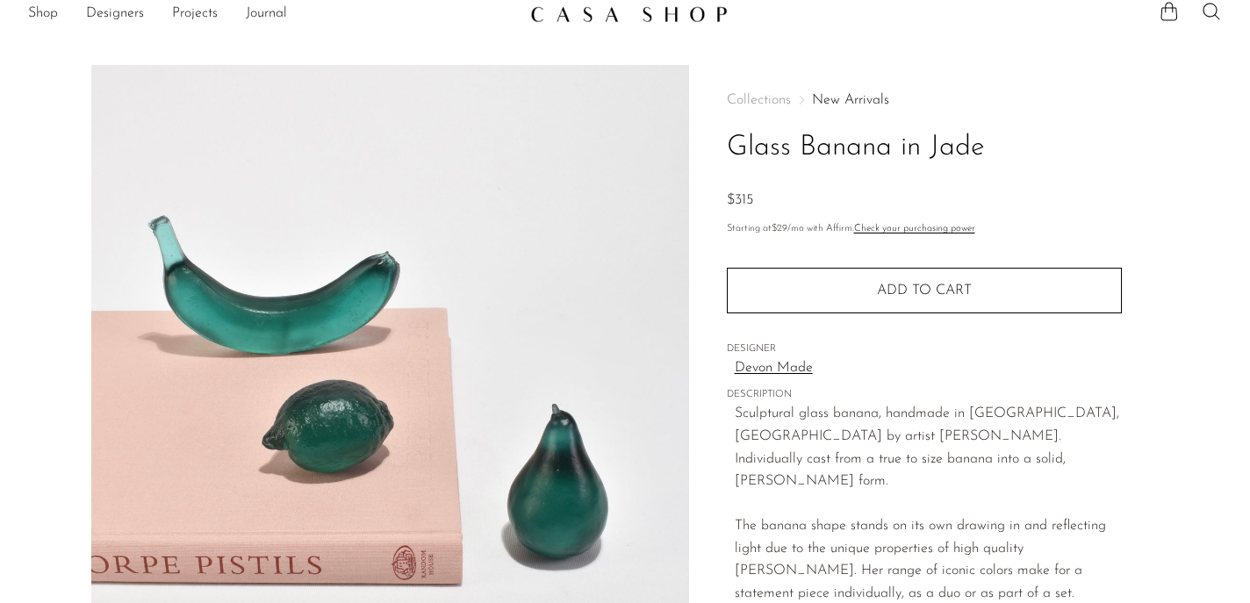
scroll to position [14, 0]
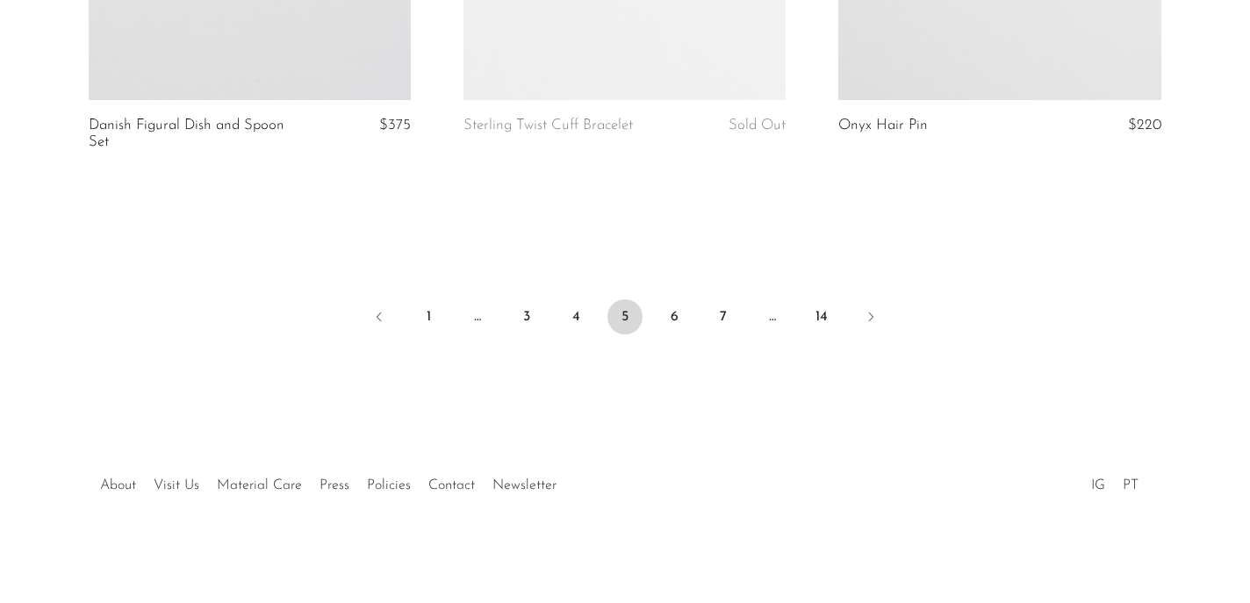
scroll to position [6241, 0]
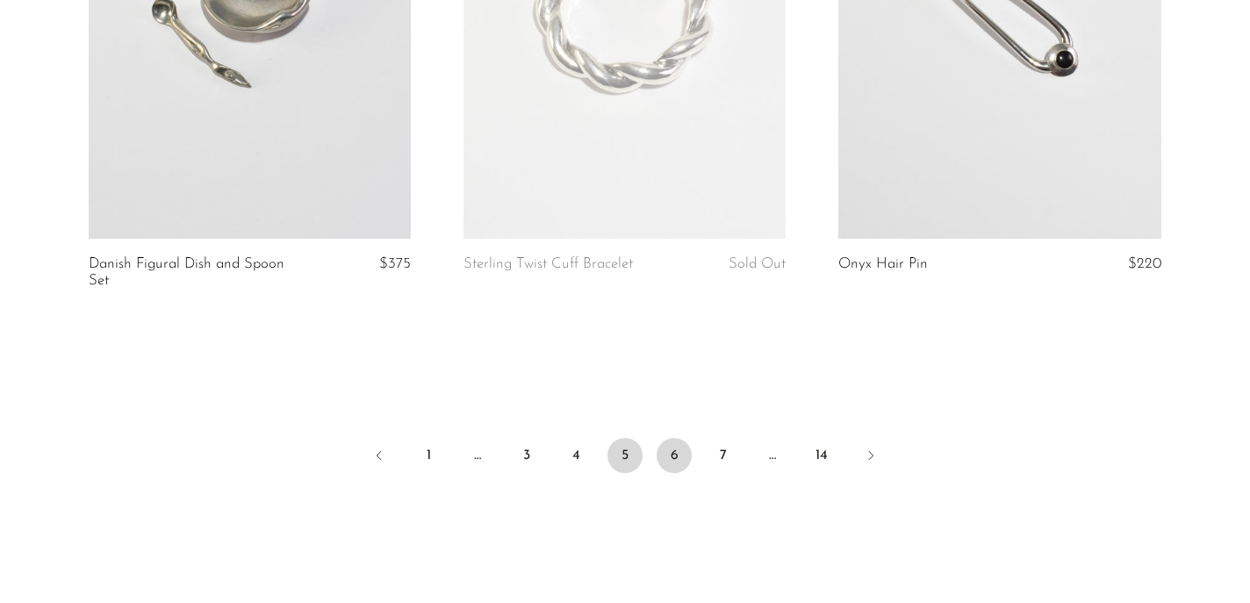
click at [672, 455] on link "6" at bounding box center [674, 455] width 35 height 35
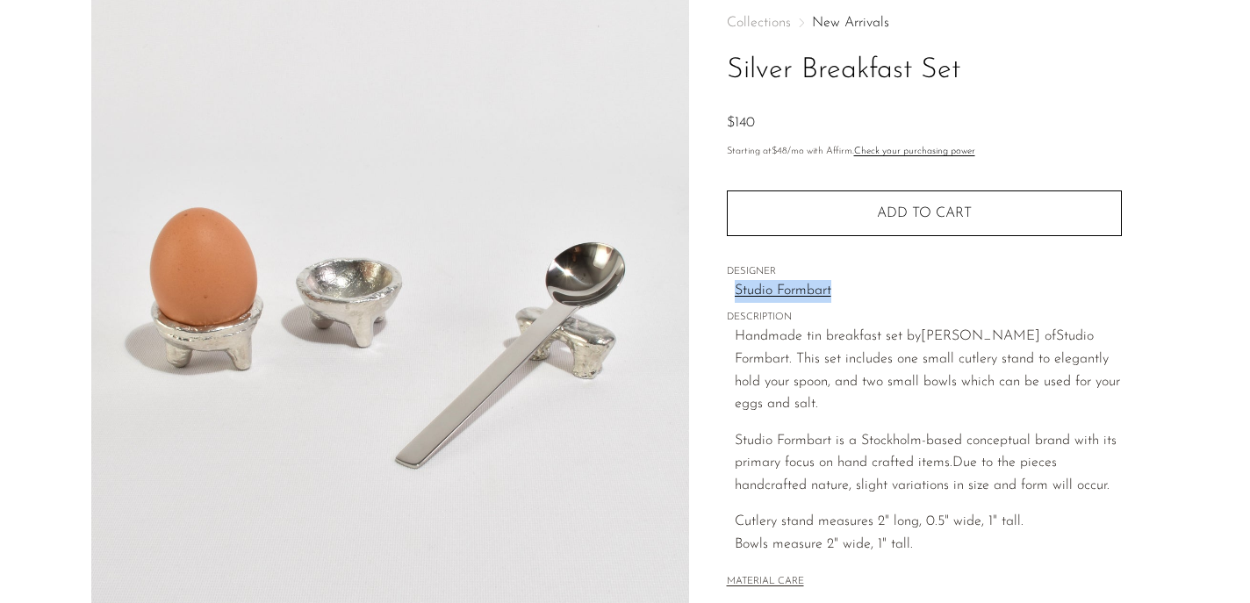
scroll to position [171, 0]
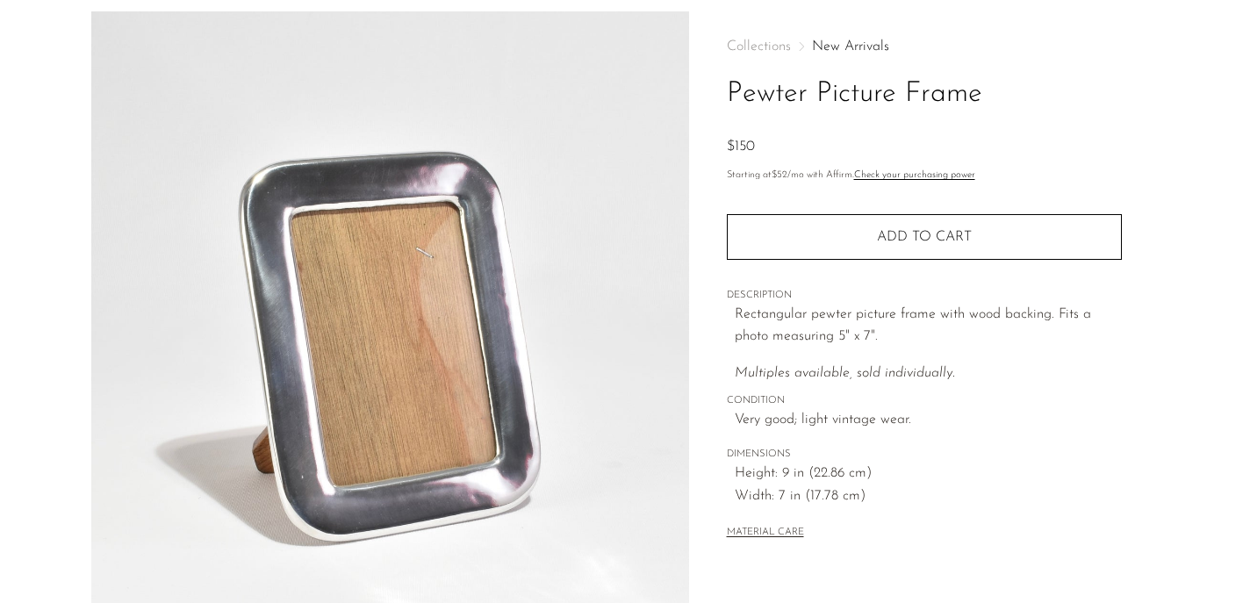
scroll to position [90, 0]
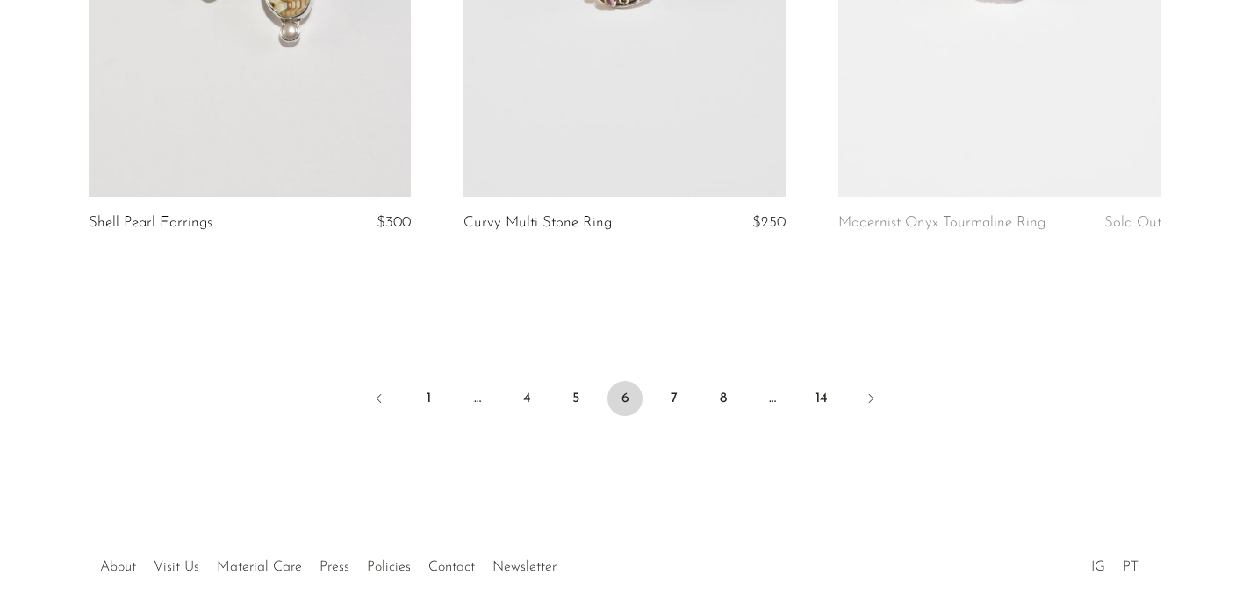
scroll to position [6331, 0]
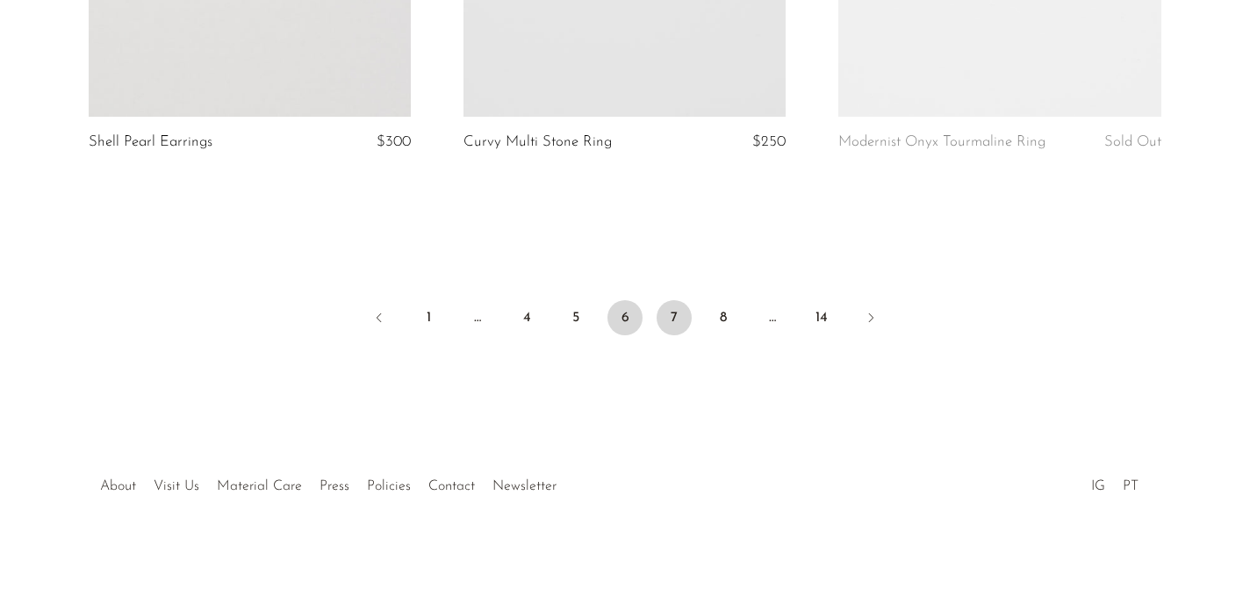
click at [673, 327] on link "7" at bounding box center [674, 317] width 35 height 35
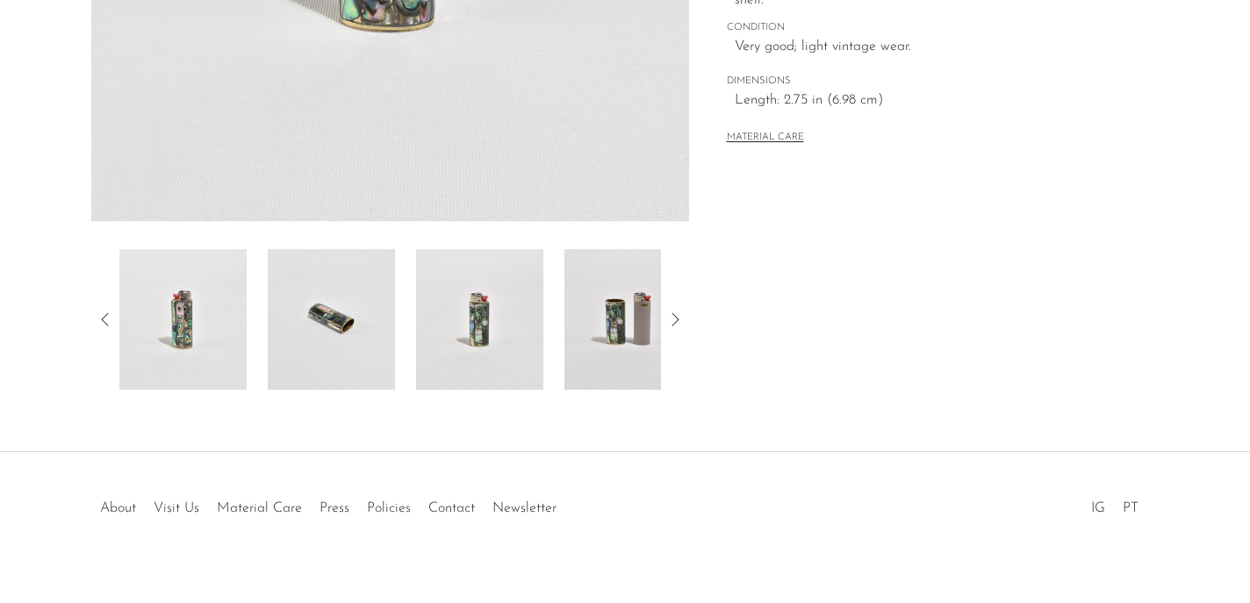
click at [593, 354] on img at bounding box center [628, 319] width 127 height 140
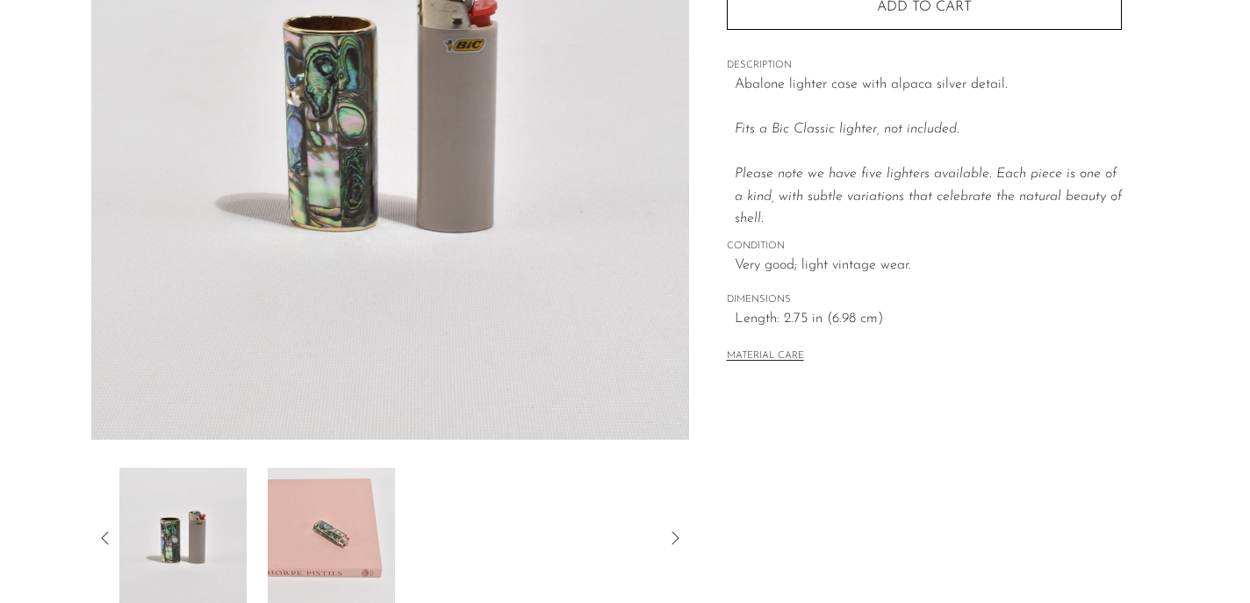
scroll to position [320, 0]
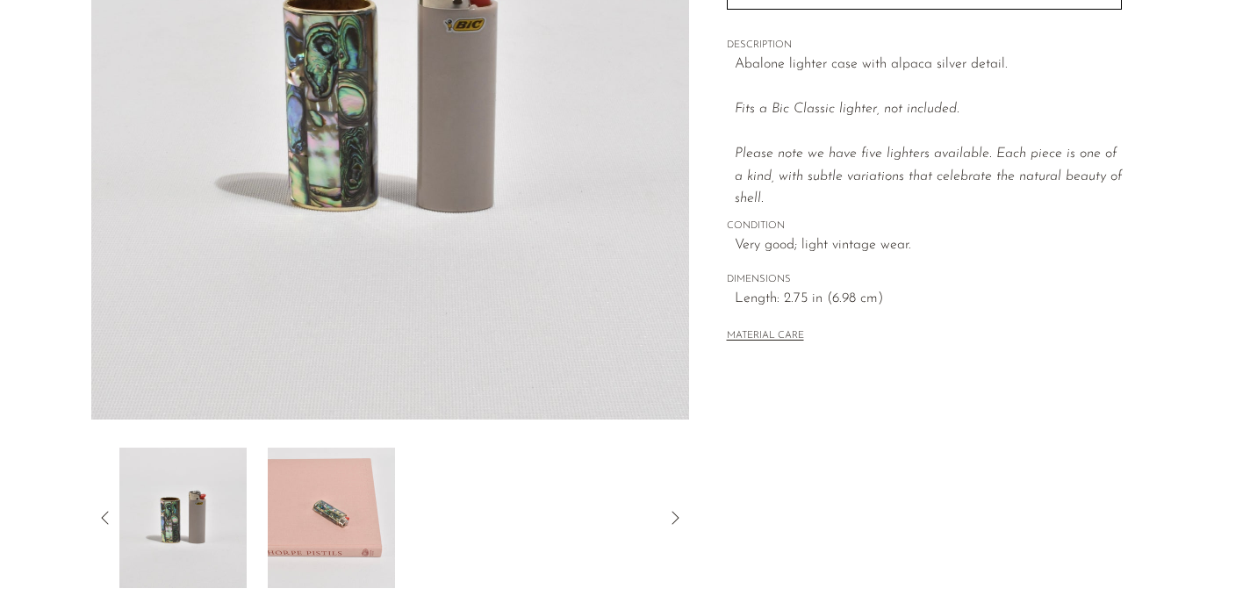
click at [205, 538] on img at bounding box center [182, 518] width 127 height 140
click at [109, 517] on icon at bounding box center [105, 518] width 21 height 21
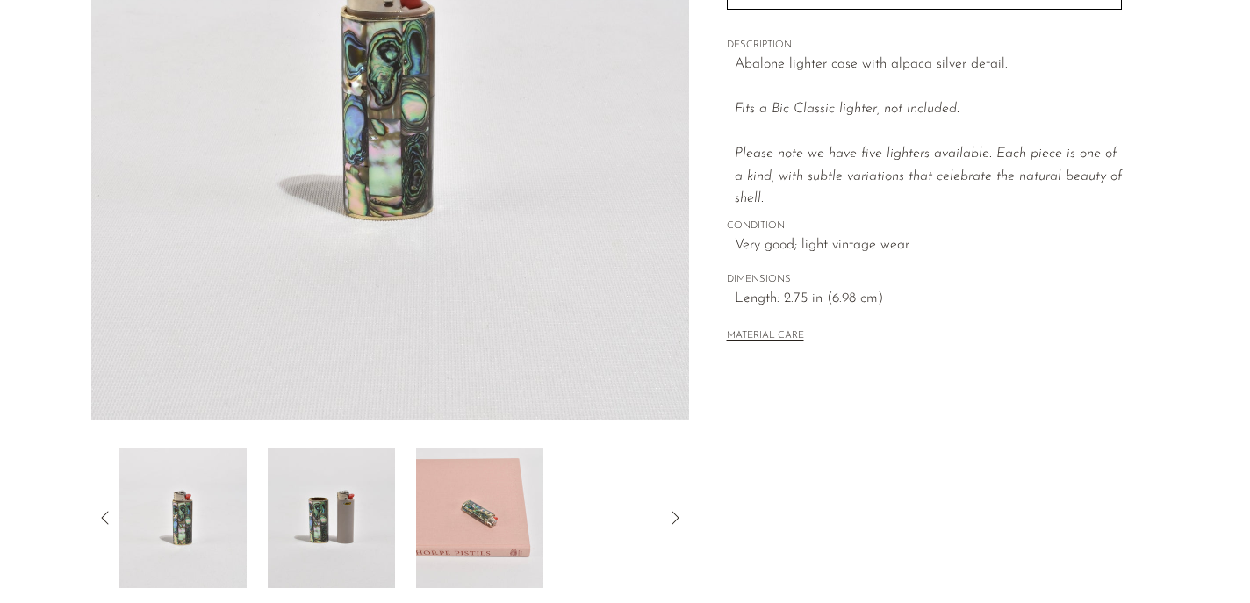
click at [221, 519] on img at bounding box center [182, 518] width 127 height 140
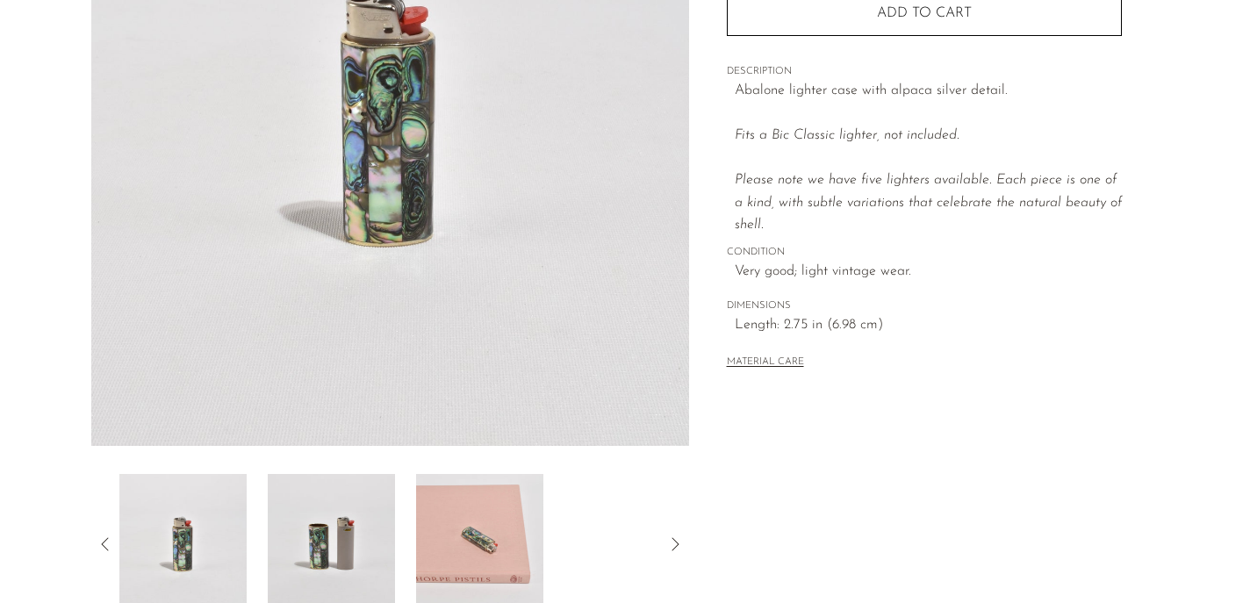
scroll to position [295, 0]
click at [104, 543] on icon at bounding box center [105, 542] width 21 height 21
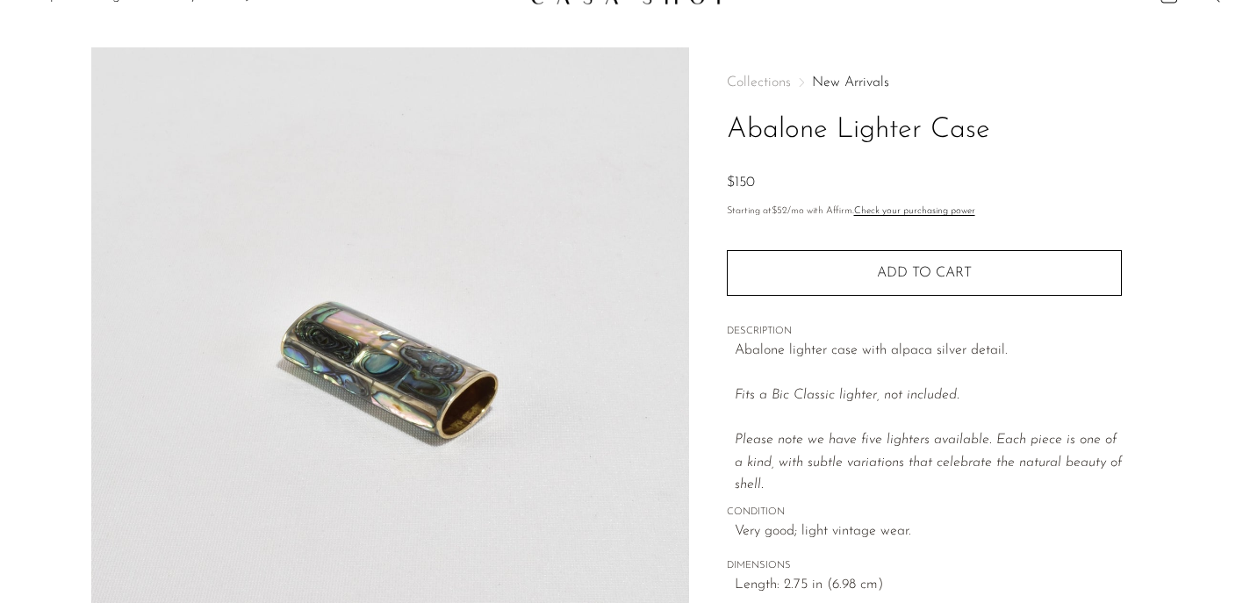
scroll to position [0, 0]
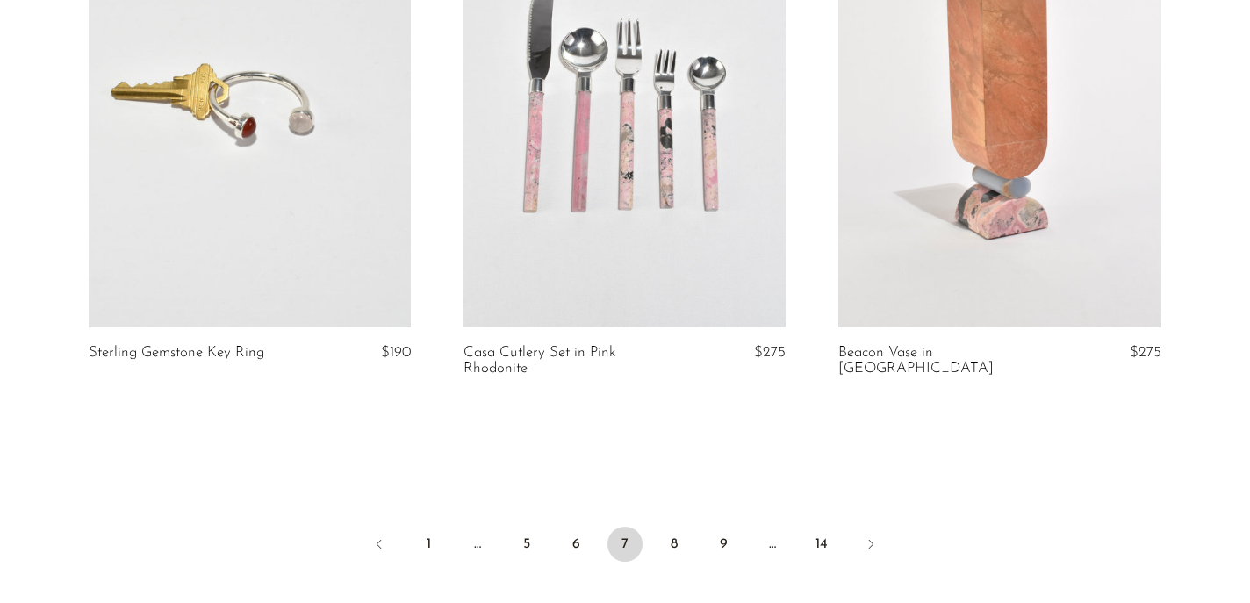
scroll to position [6170, 0]
click at [670, 539] on link "8" at bounding box center [674, 543] width 35 height 35
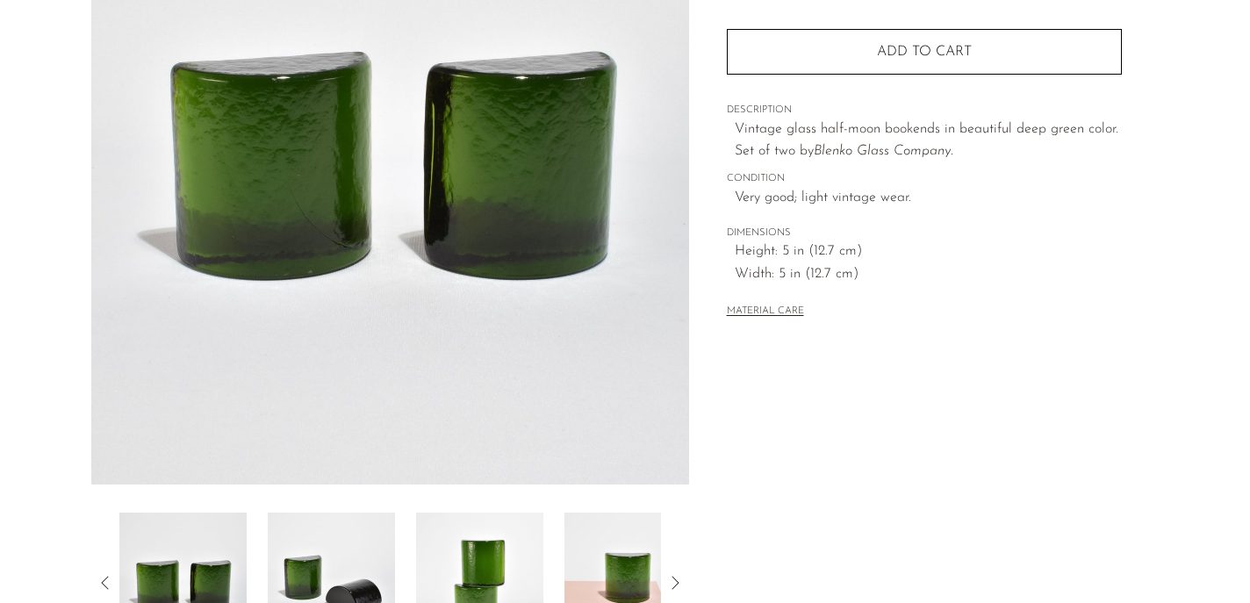
scroll to position [225, 0]
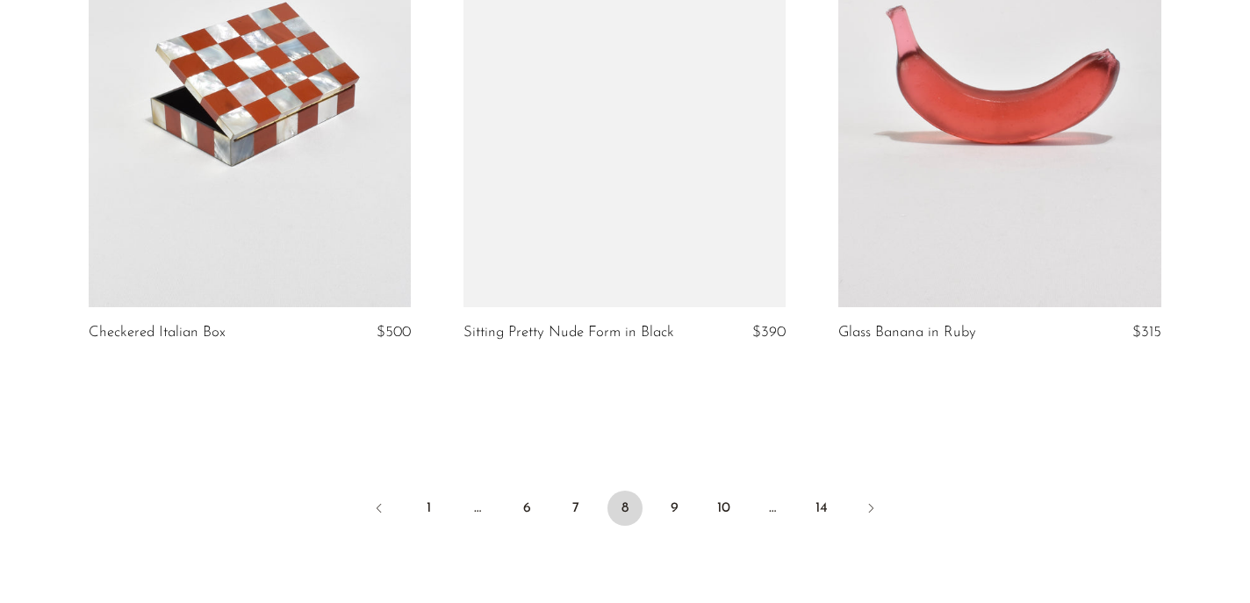
scroll to position [6143, 0]
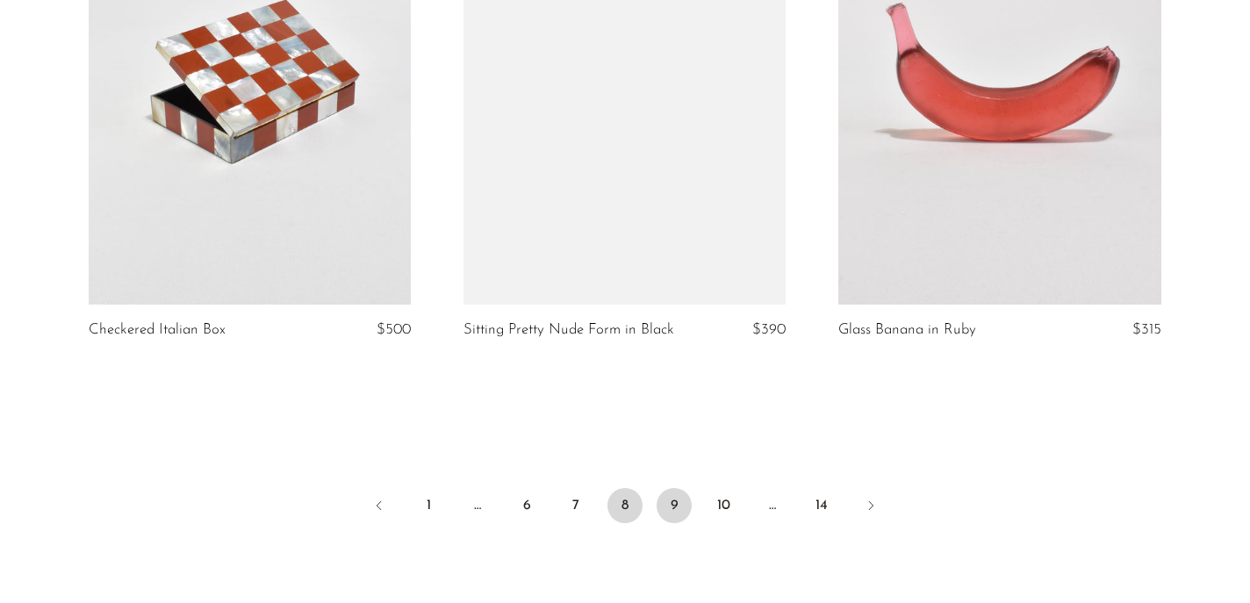
click at [679, 501] on link "9" at bounding box center [674, 505] width 35 height 35
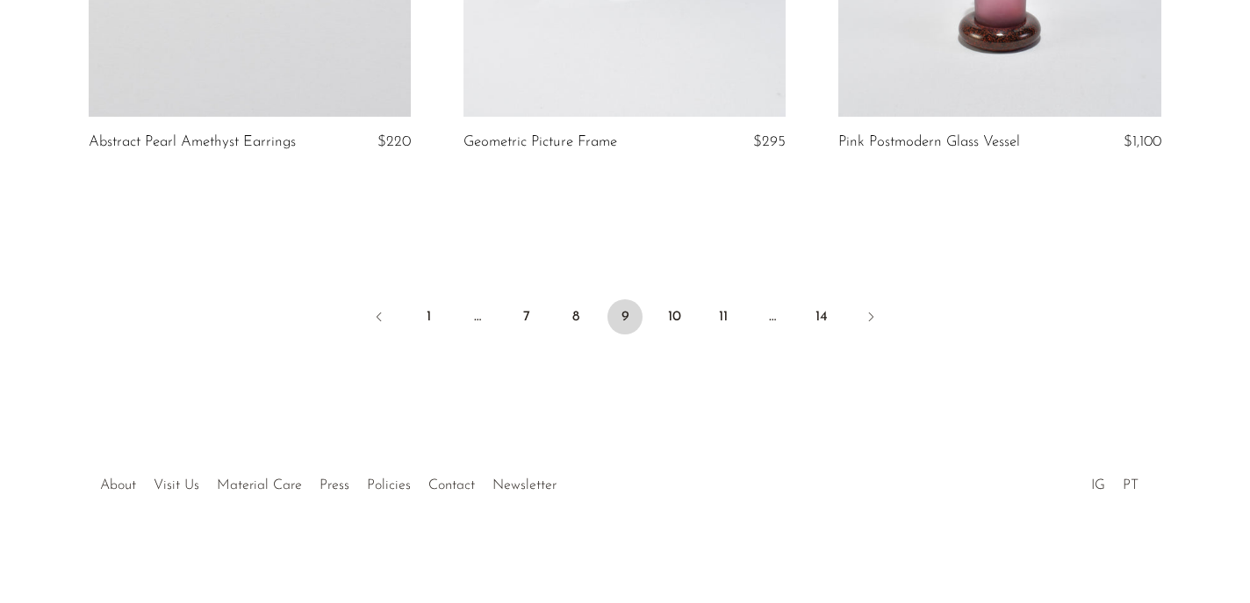
scroll to position [6331, 0]
click at [672, 313] on link "10" at bounding box center [674, 316] width 35 height 35
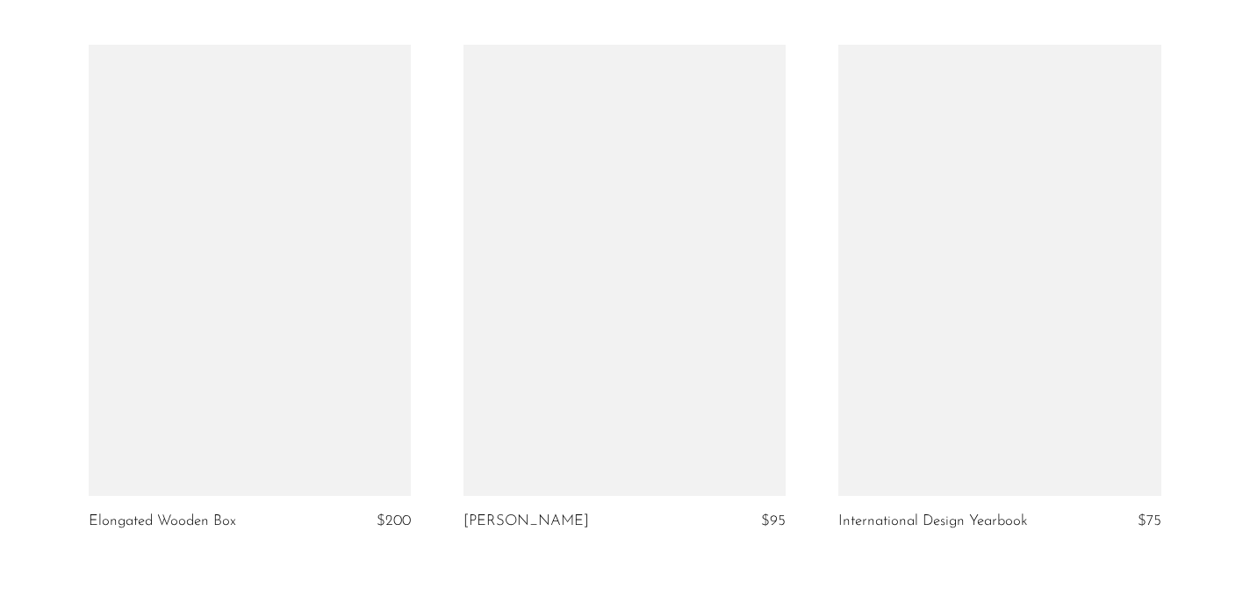
scroll to position [6315, 0]
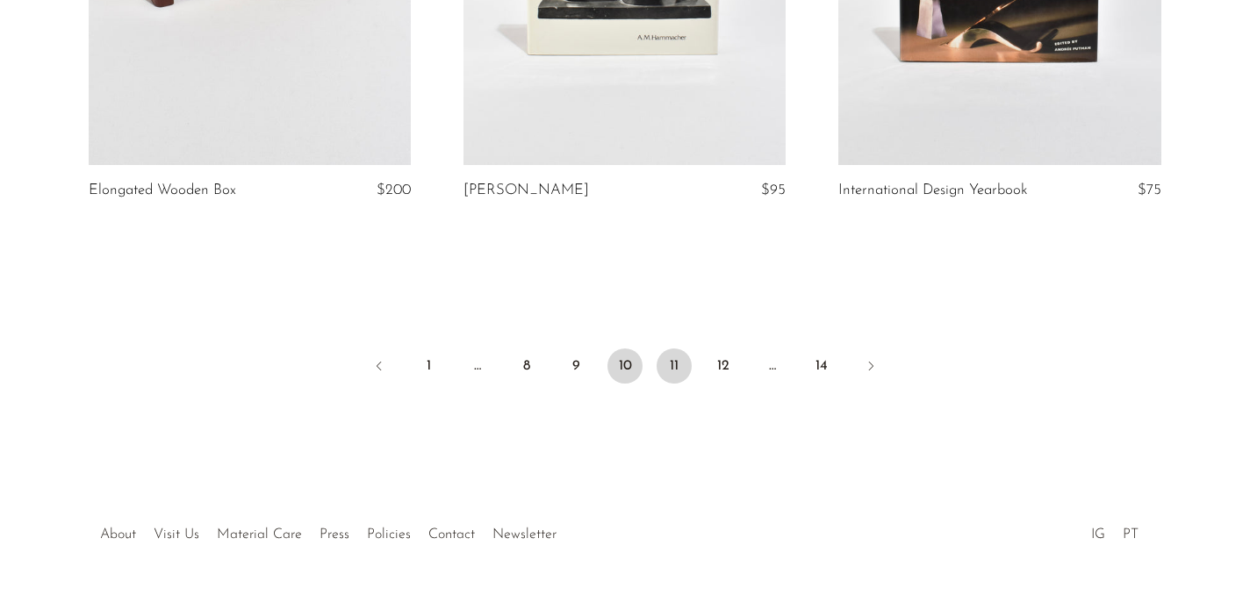
click at [676, 349] on link "11" at bounding box center [674, 366] width 35 height 35
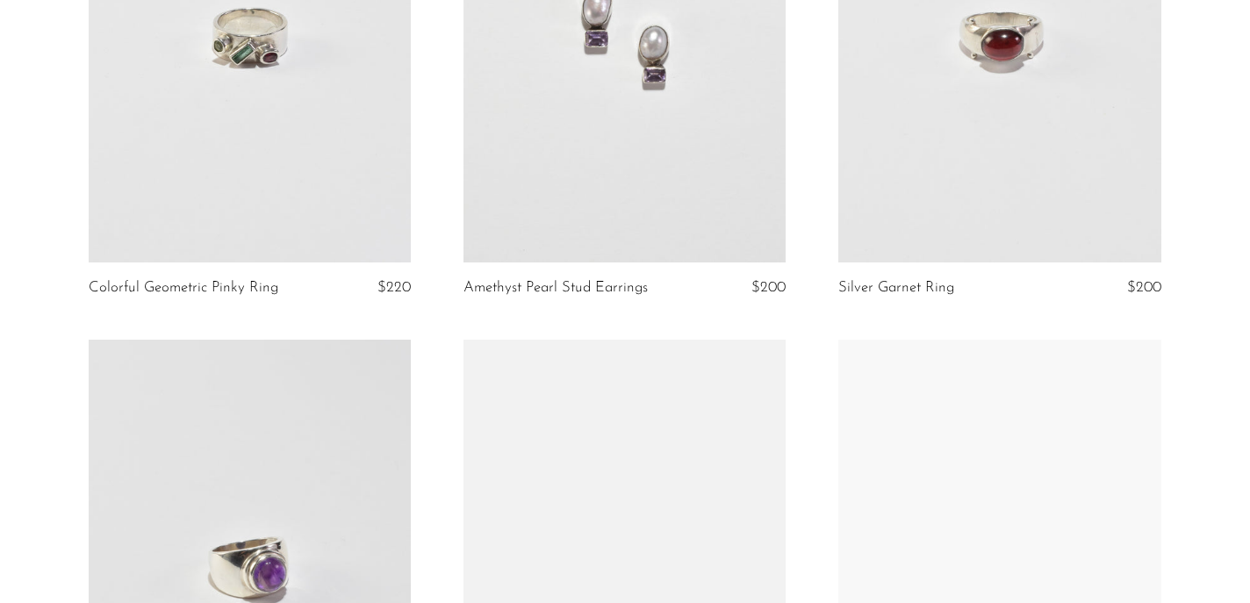
scroll to position [6331, 0]
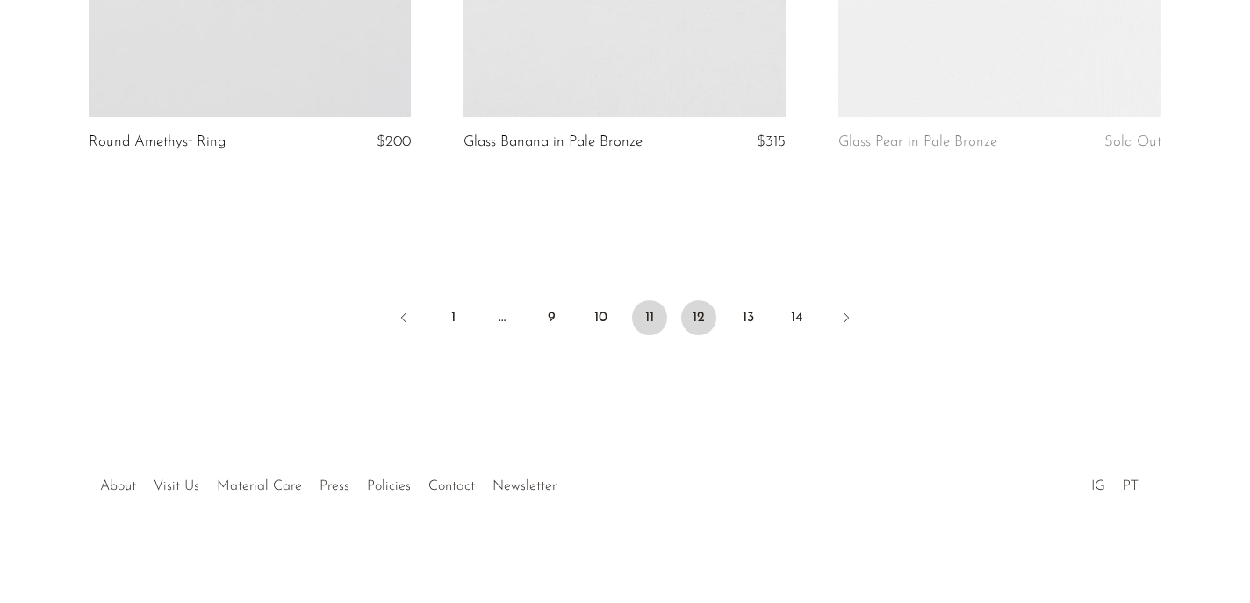
click at [695, 320] on link "12" at bounding box center [698, 317] width 35 height 35
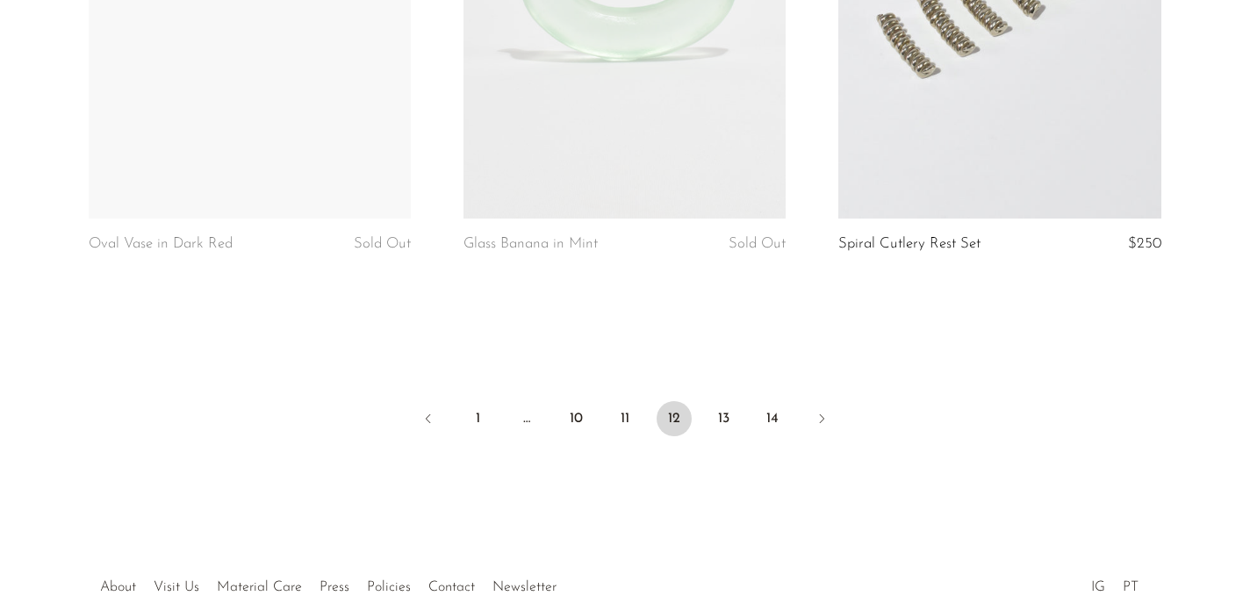
scroll to position [6279, 0]
click at [724, 400] on link "13" at bounding box center [723, 417] width 35 height 35
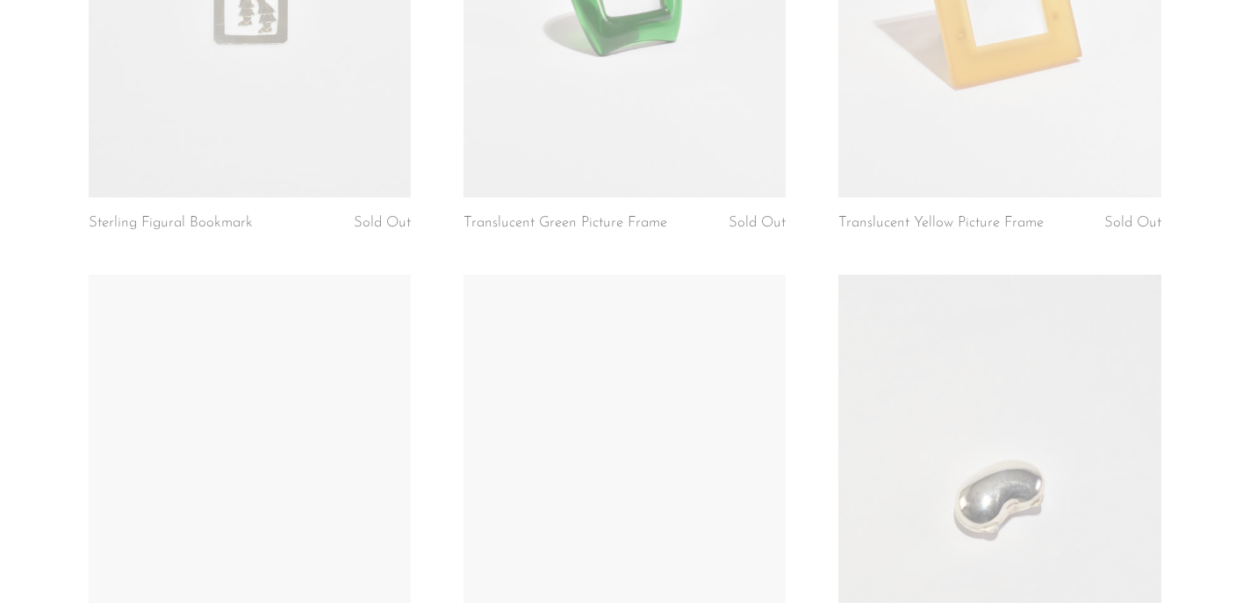
scroll to position [5405, 0]
